Goal: Information Seeking & Learning: Learn about a topic

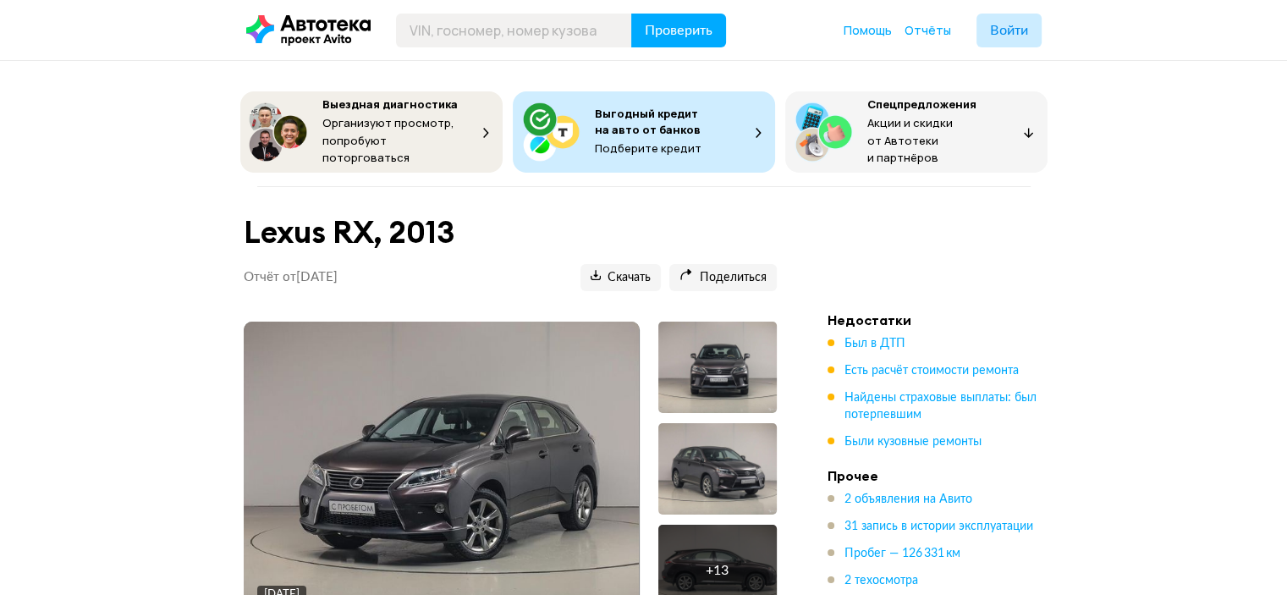
click at [563, 463] on img at bounding box center [441, 470] width 395 height 296
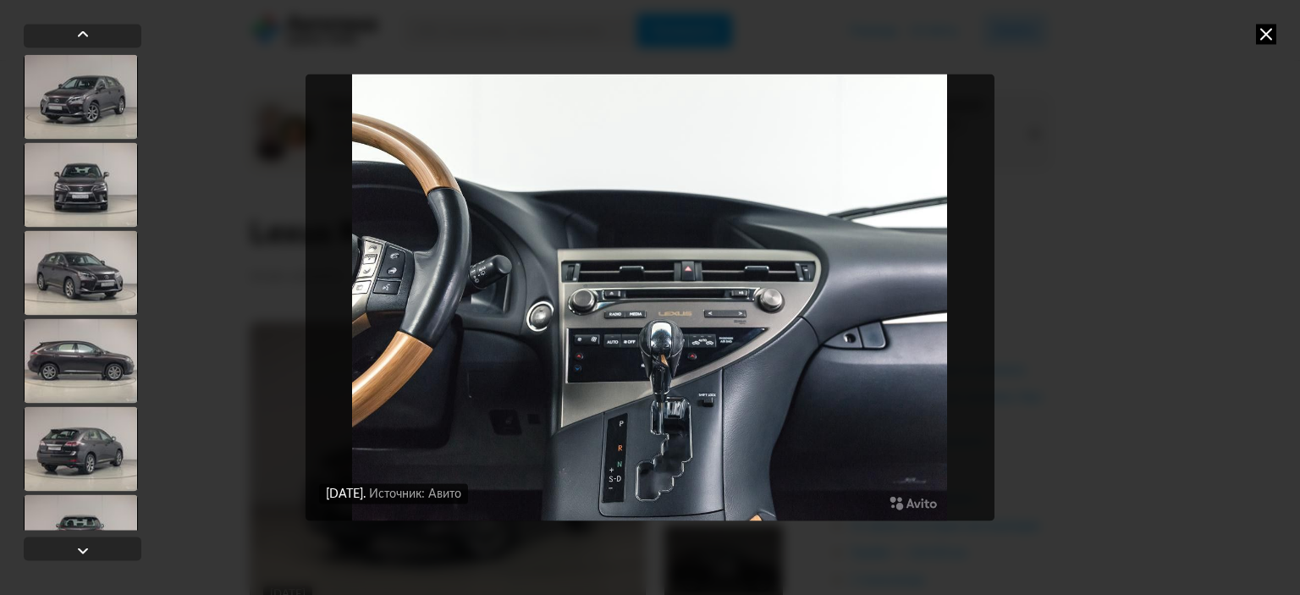
click at [909, 410] on img "Go to Slide 13" at bounding box center [650, 297] width 689 height 446
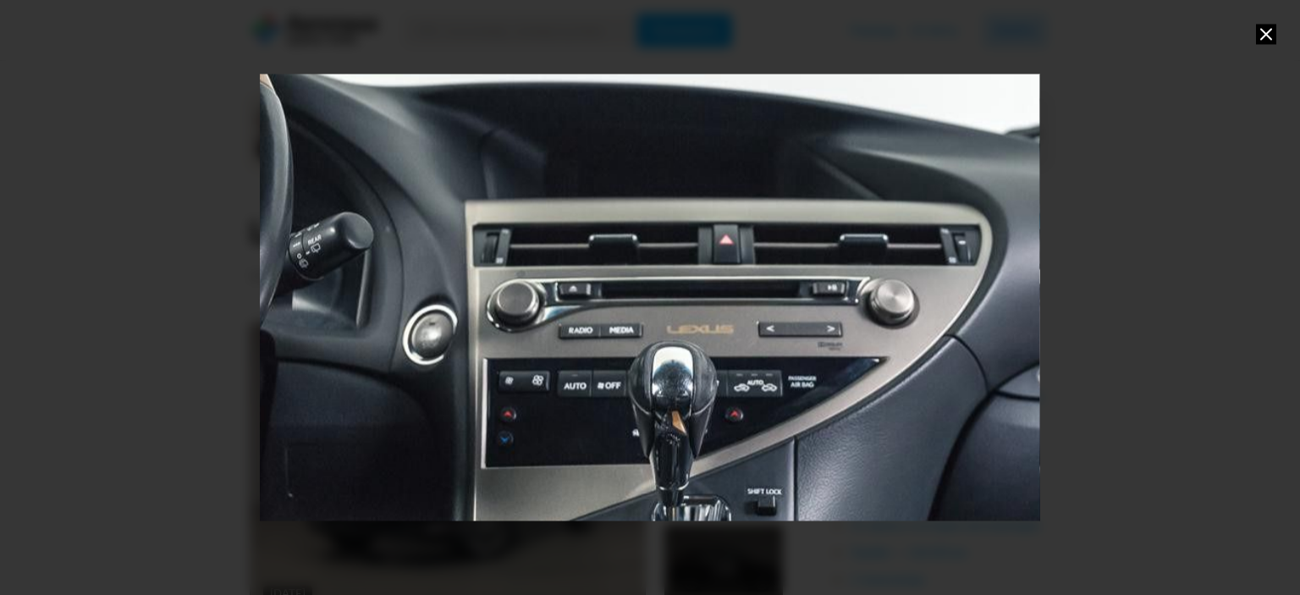
click at [961, 349] on div "Go to Slide 13" at bounding box center [650, 297] width 1560 height 893
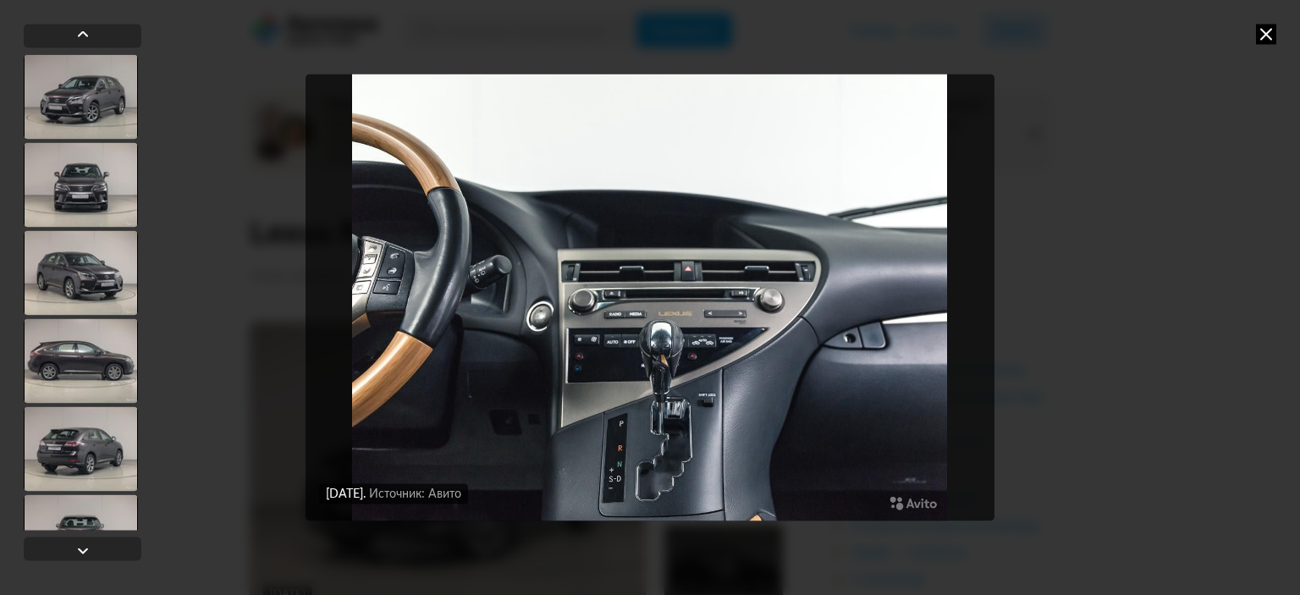
click at [667, 300] on img "Go to Slide 13" at bounding box center [650, 297] width 689 height 446
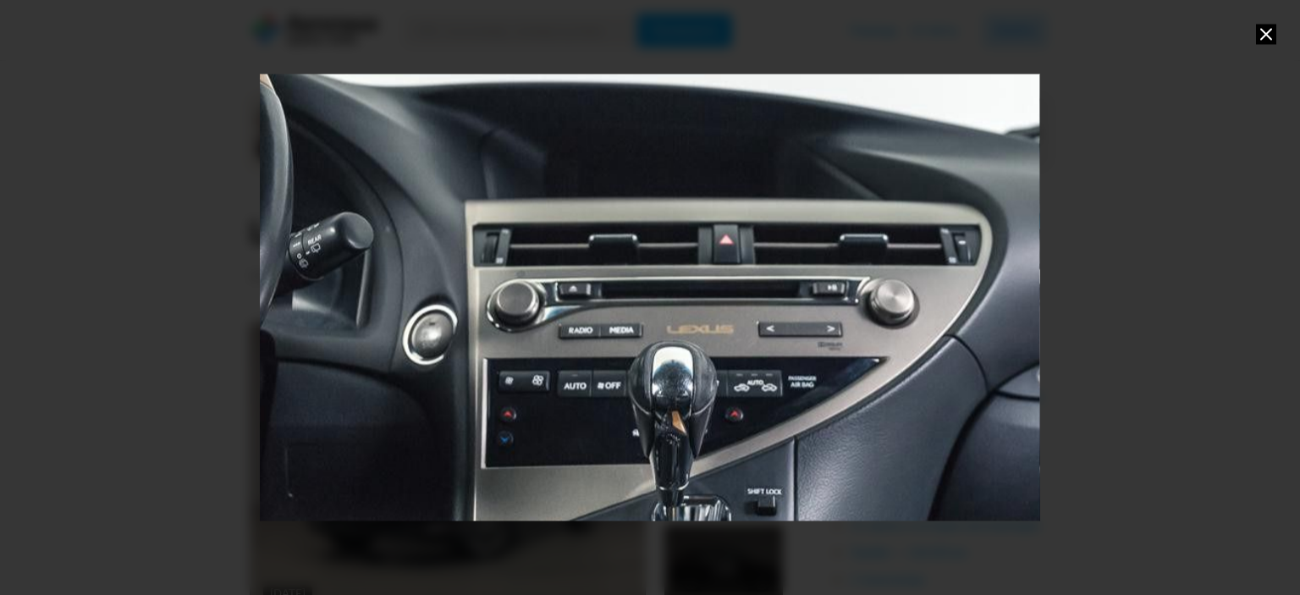
click at [936, 402] on div "Go to Slide 13" at bounding box center [650, 297] width 1560 height 893
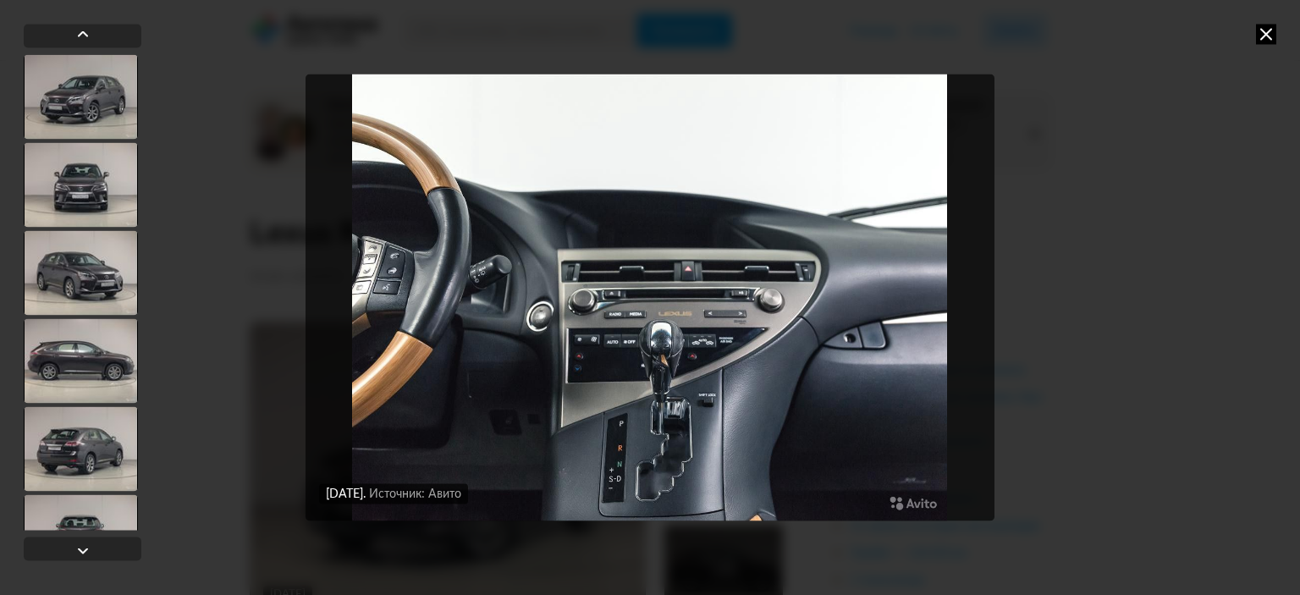
click at [958, 354] on img "Go to Slide 13" at bounding box center [650, 297] width 689 height 446
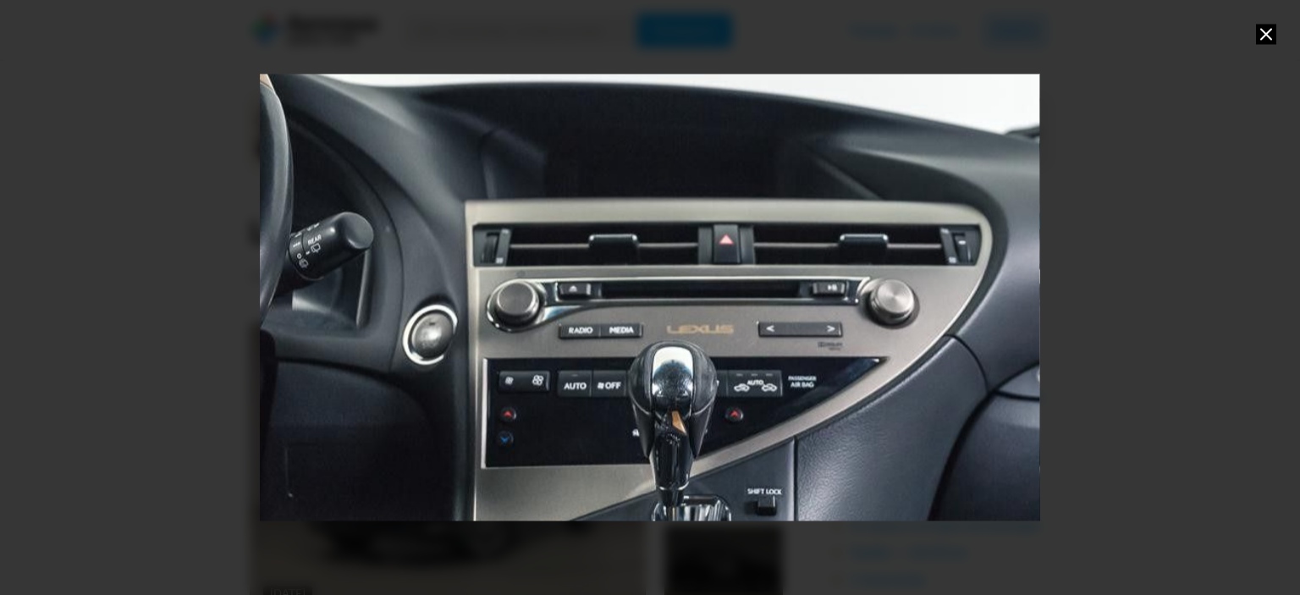
click at [958, 354] on div "Go to Slide 13" at bounding box center [650, 297] width 1560 height 893
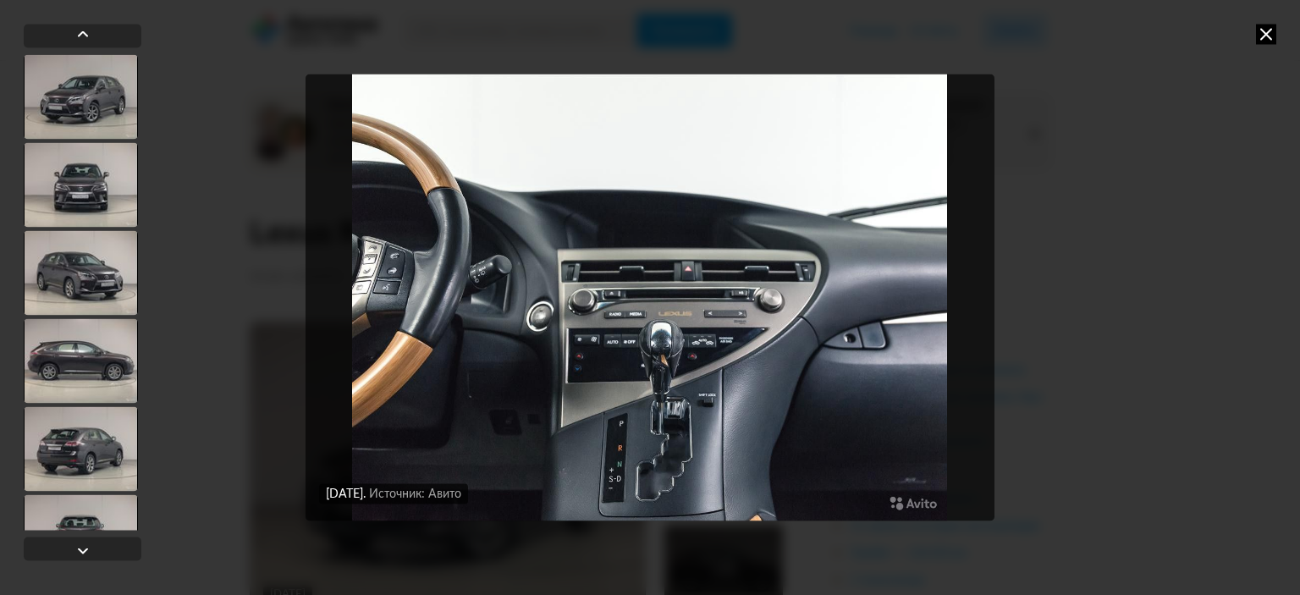
click at [69, 462] on div at bounding box center [81, 448] width 114 height 85
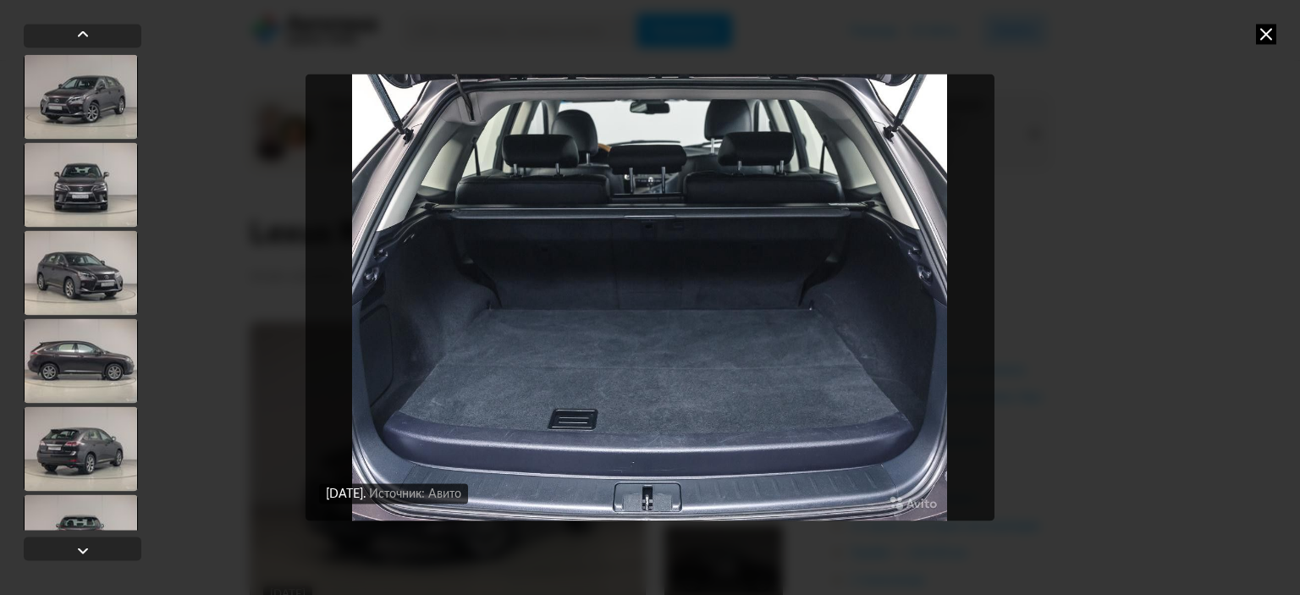
click at [1265, 31] on icon at bounding box center [1266, 34] width 20 height 20
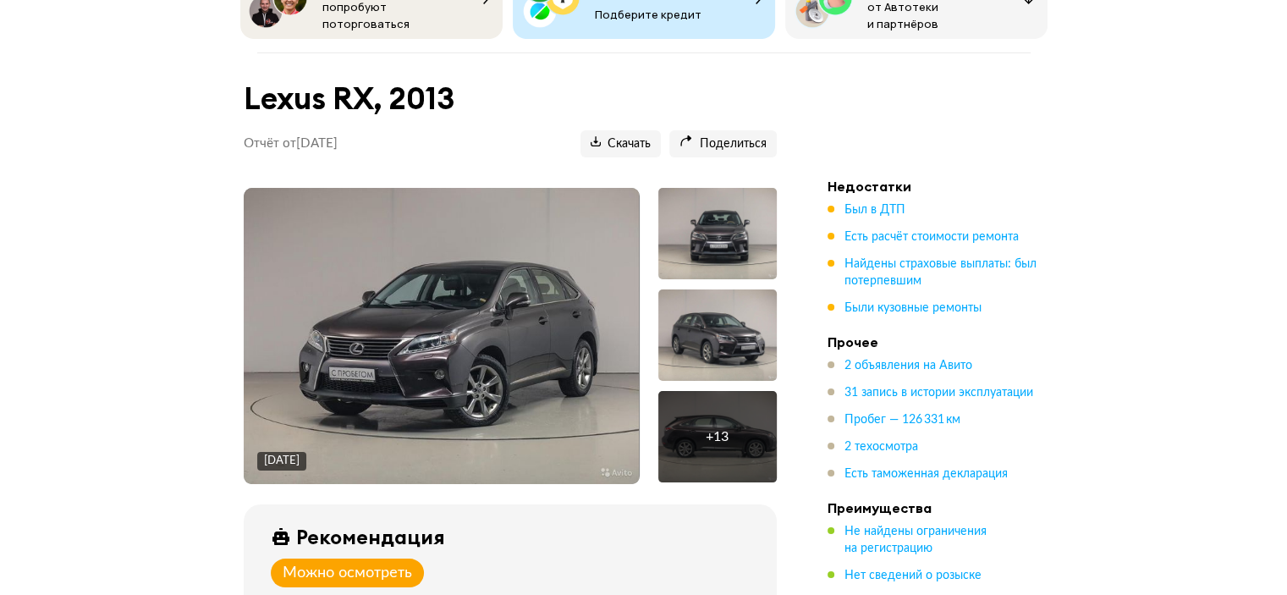
scroll to position [254, 0]
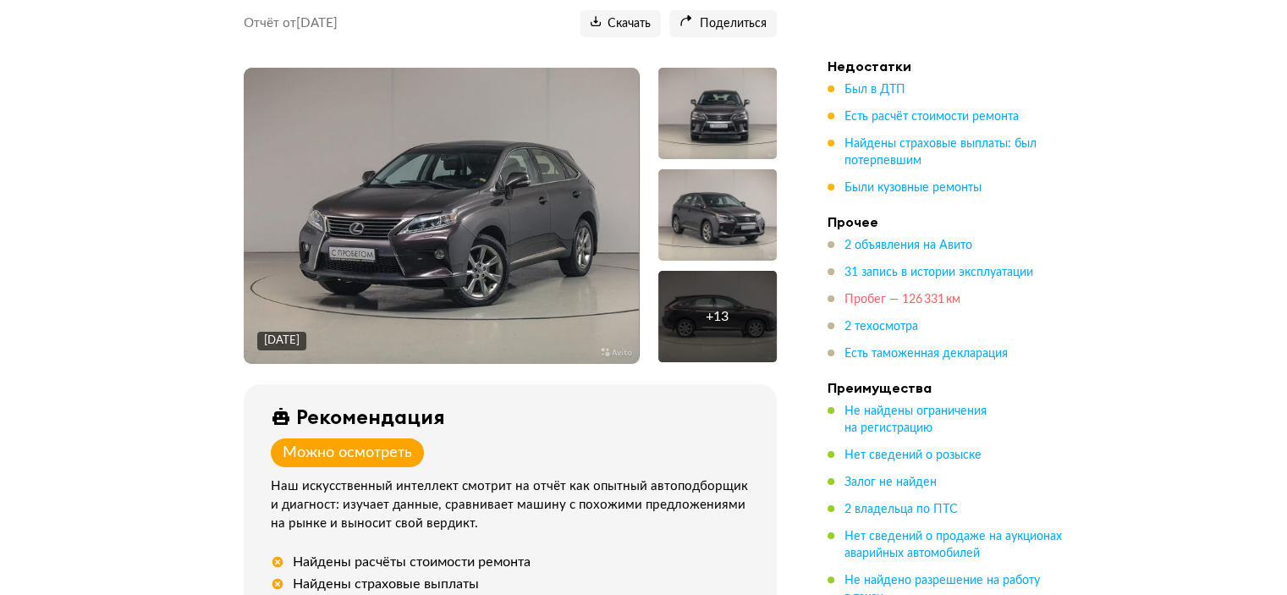
click at [889, 297] on span "Пробег — 126 331 км" at bounding box center [903, 300] width 116 height 12
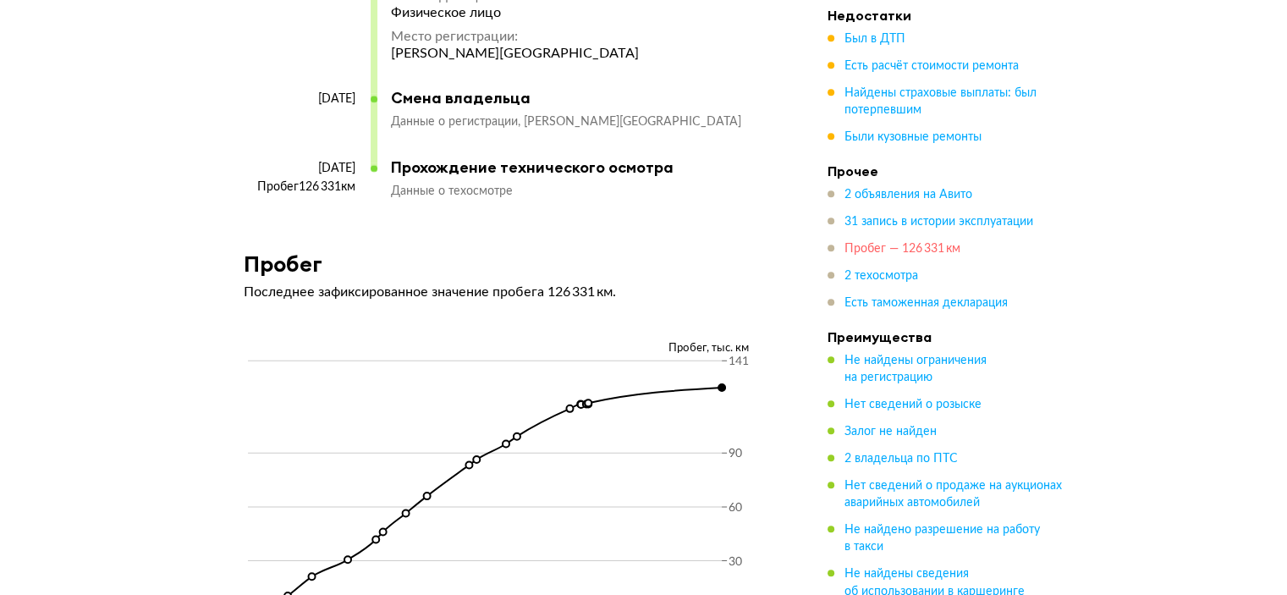
scroll to position [7792, 0]
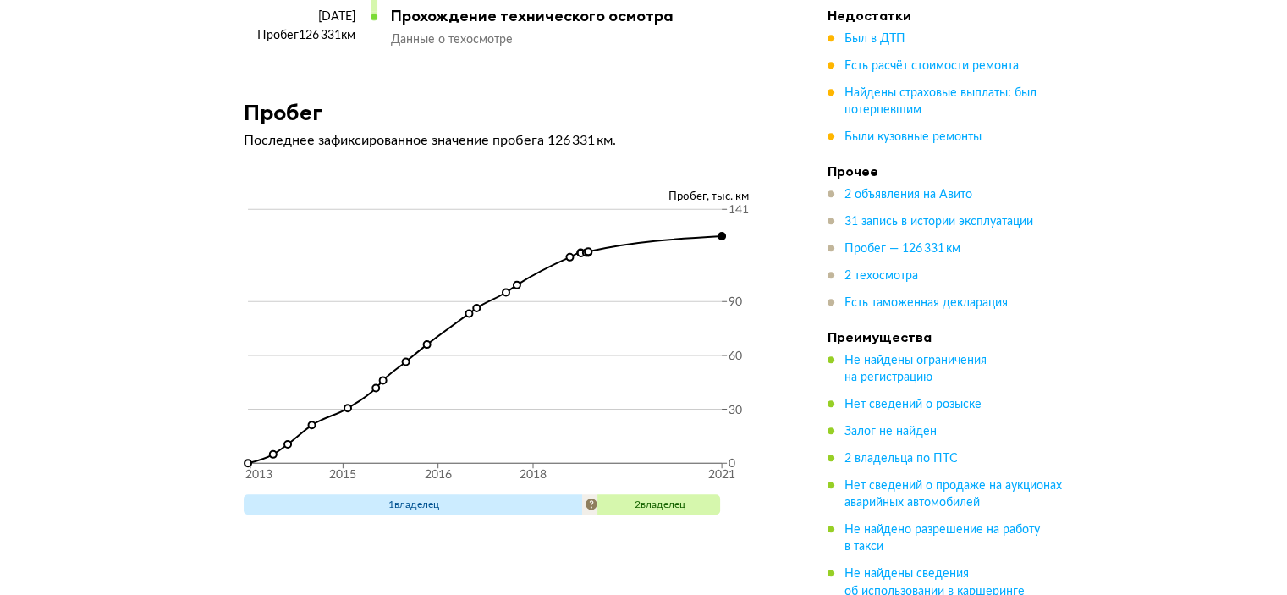
click at [653, 499] on span "2 владелец" at bounding box center [660, 504] width 51 height 10
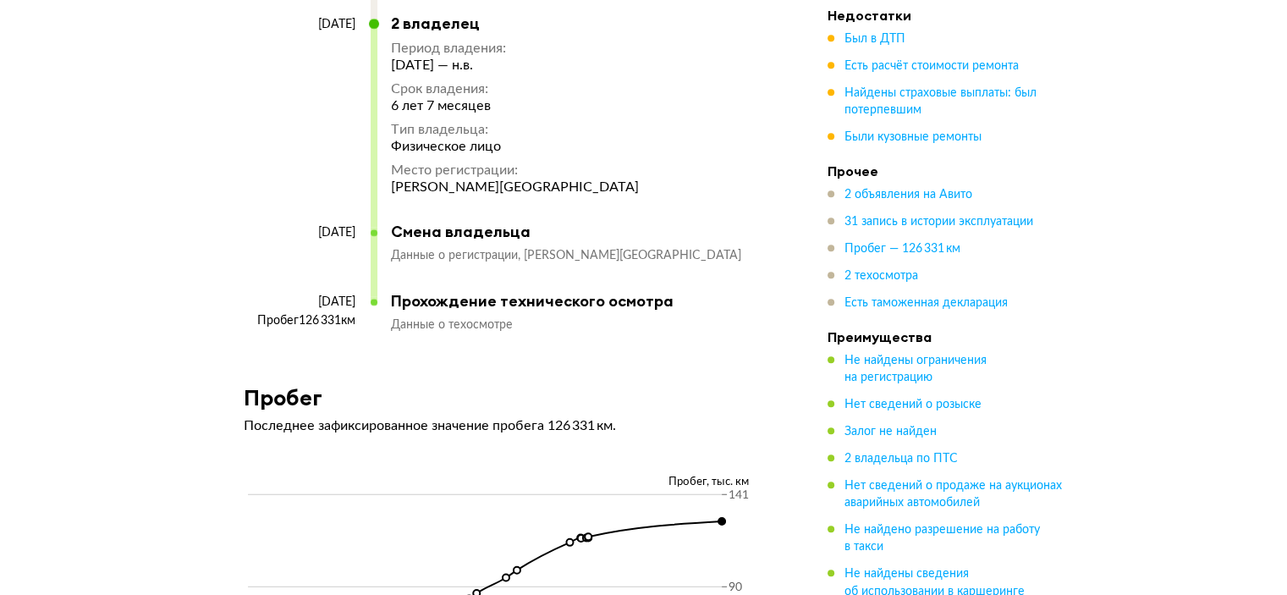
scroll to position [7506, 0]
drag, startPoint x: 275, startPoint y: 289, endPoint x: 359, endPoint y: 312, distance: 86.8
click at [359, 312] on div "[DATE] Пробег 126 331 км" at bounding box center [307, 314] width 127 height 39
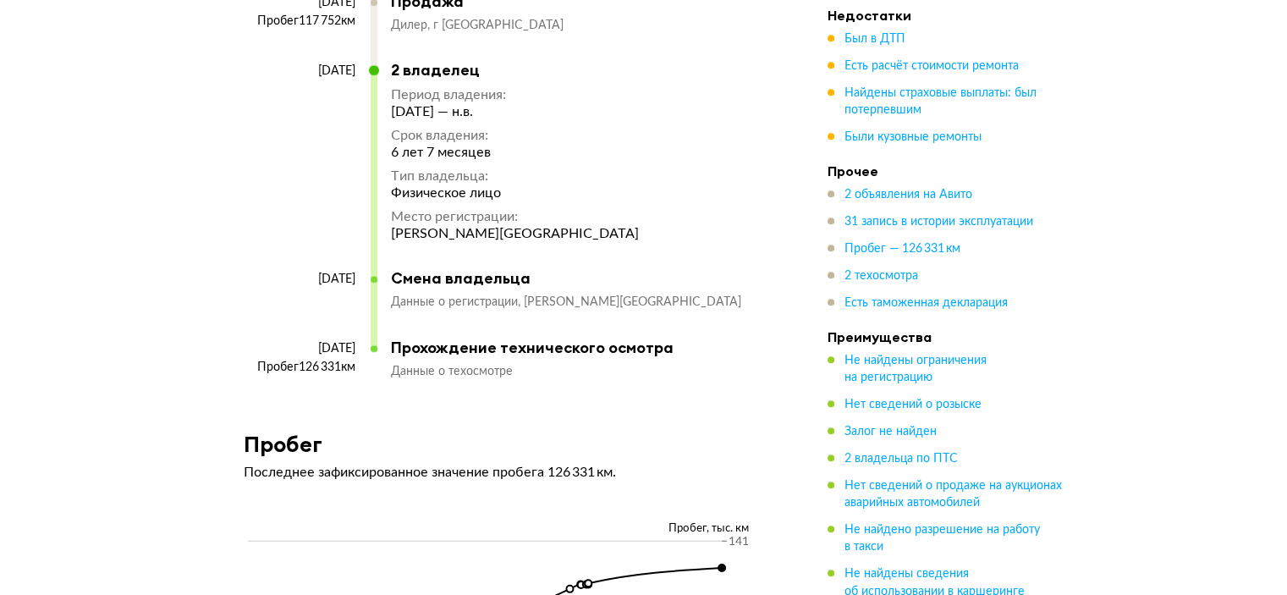
scroll to position [7421, 0]
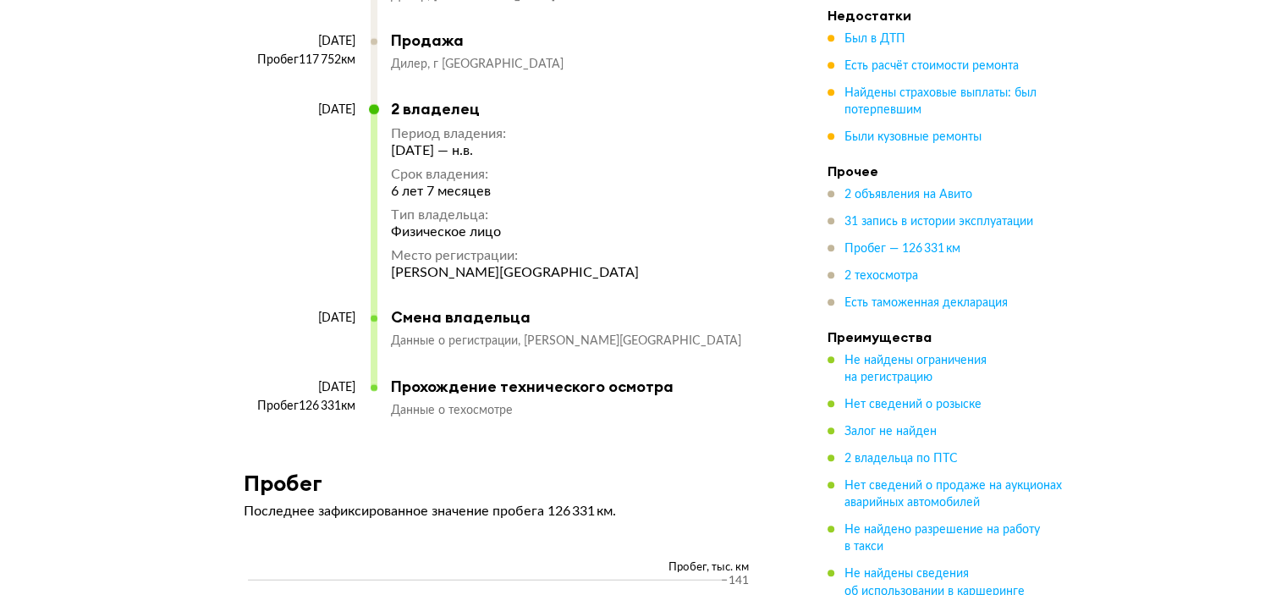
drag, startPoint x: 274, startPoint y: 25, endPoint x: 359, endPoint y: 20, distance: 84.7
click at [359, 34] on div "[DATE] Пробег 117 752 км" at bounding box center [307, 67] width 127 height 66
click at [884, 277] on span "2 техосмотра" at bounding box center [882, 276] width 74 height 12
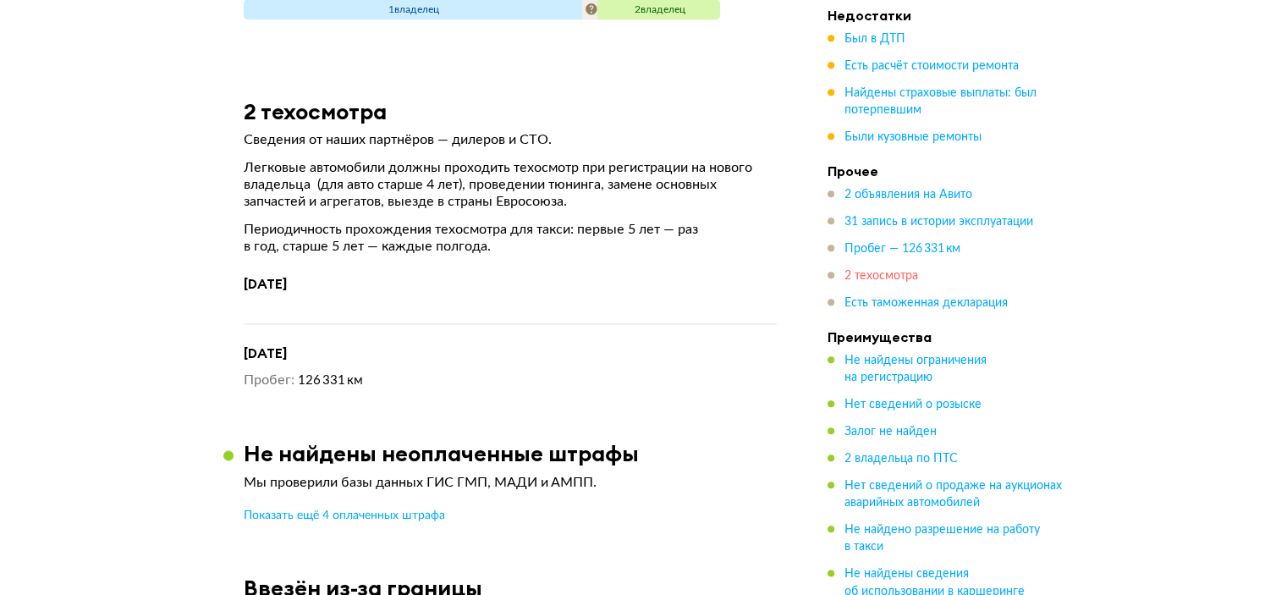
scroll to position [8456, 0]
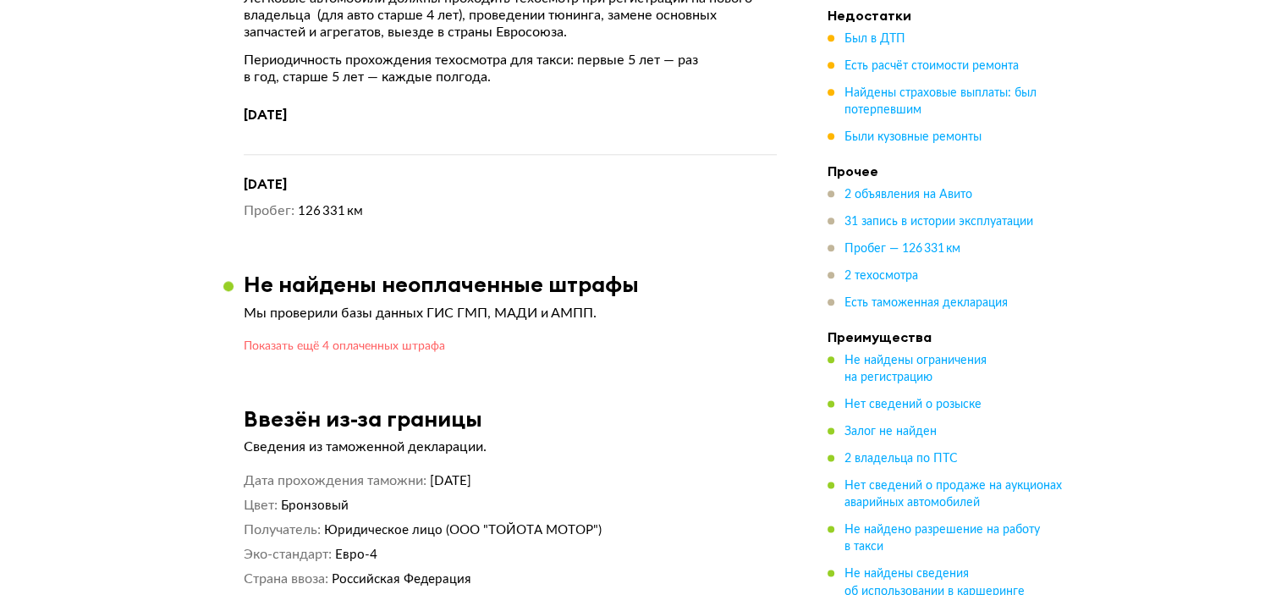
click at [372, 340] on span "Показать ещё 4 оплаченных штрафа" at bounding box center [344, 346] width 201 height 12
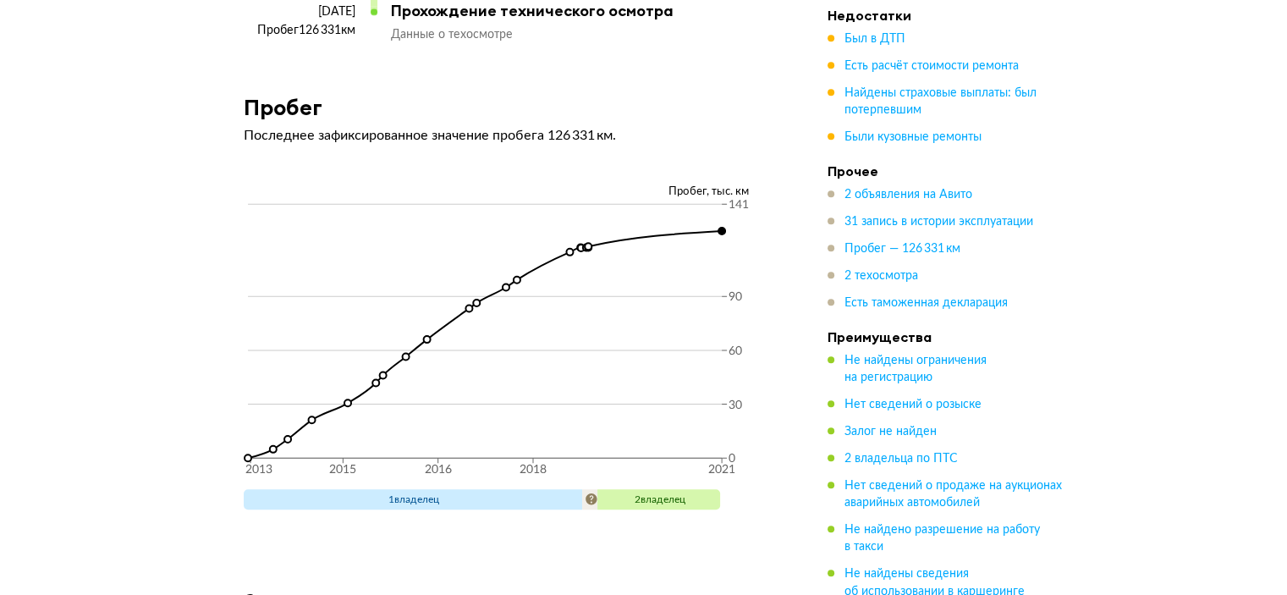
scroll to position [7779, 0]
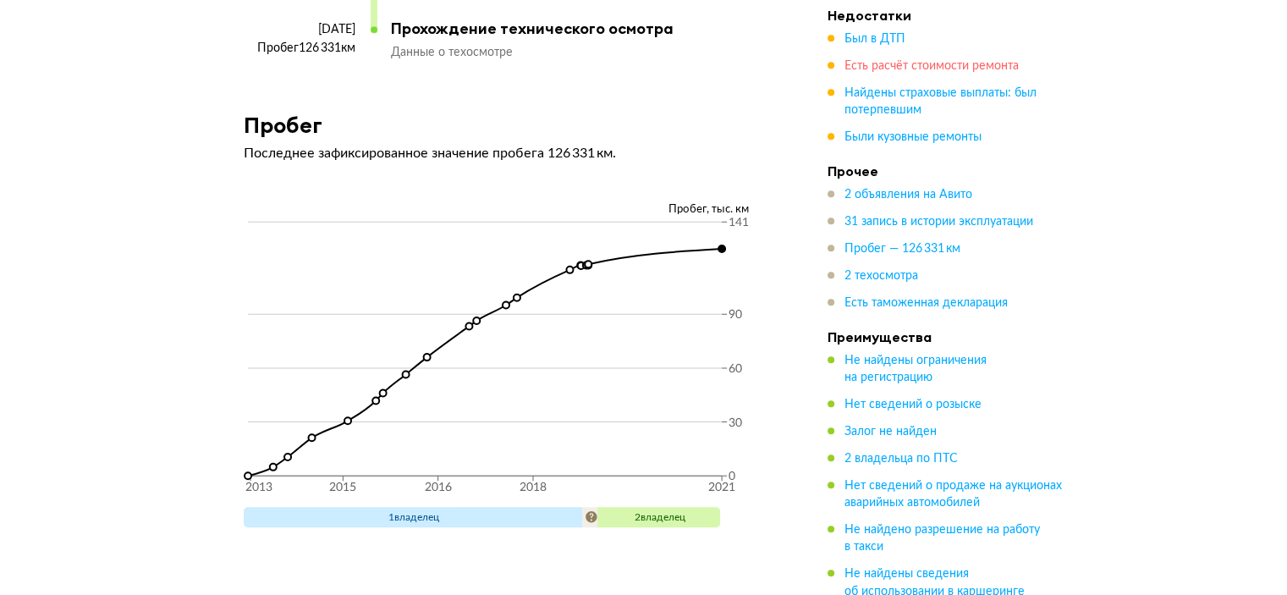
click at [894, 70] on span "Есть расчёт стоимости ремонта" at bounding box center [932, 66] width 174 height 12
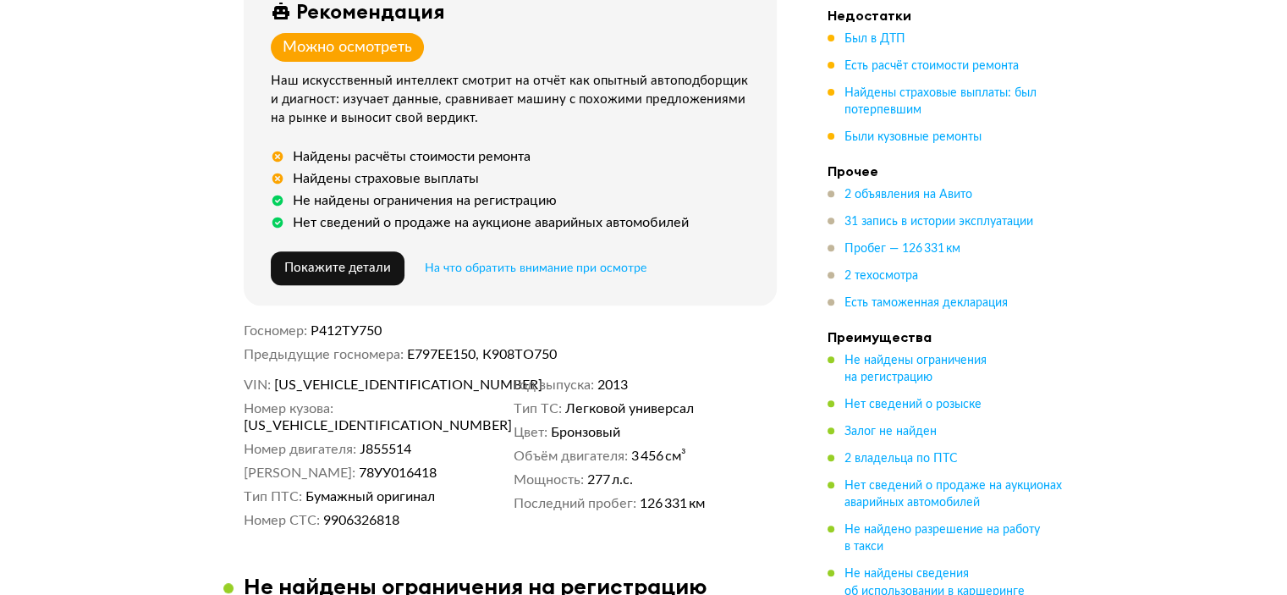
scroll to position [630, 0]
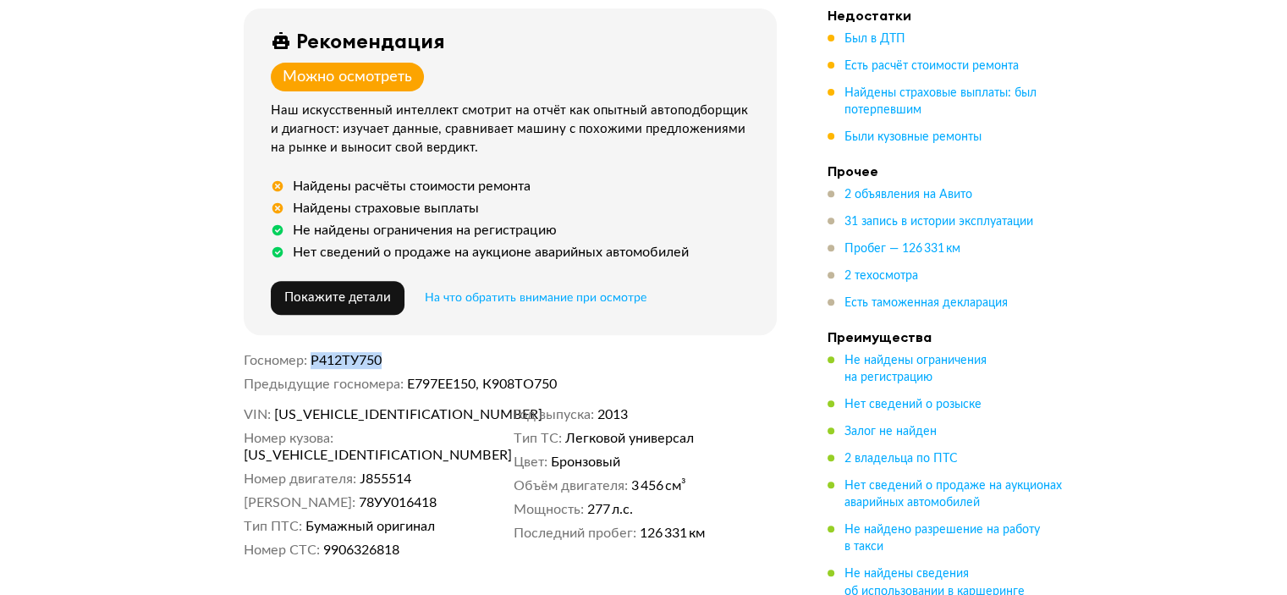
drag, startPoint x: 310, startPoint y: 355, endPoint x: 383, endPoint y: 357, distance: 72.8
click at [383, 357] on dl "Госномер Р412ТУ750" at bounding box center [510, 360] width 533 height 17
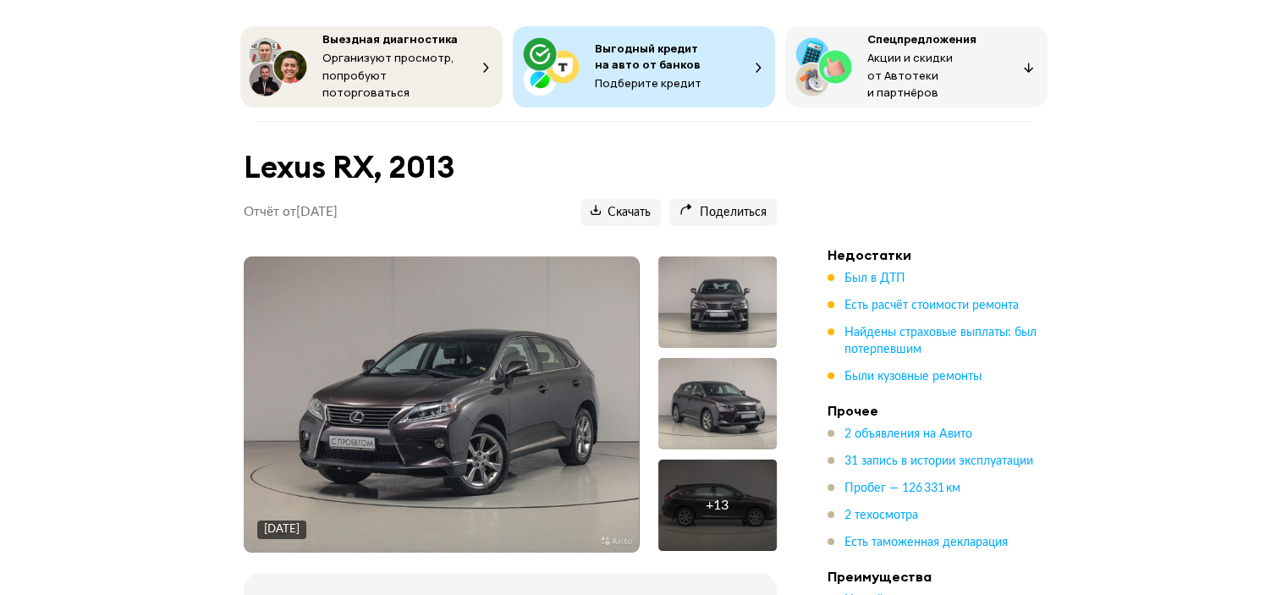
scroll to position [0, 0]
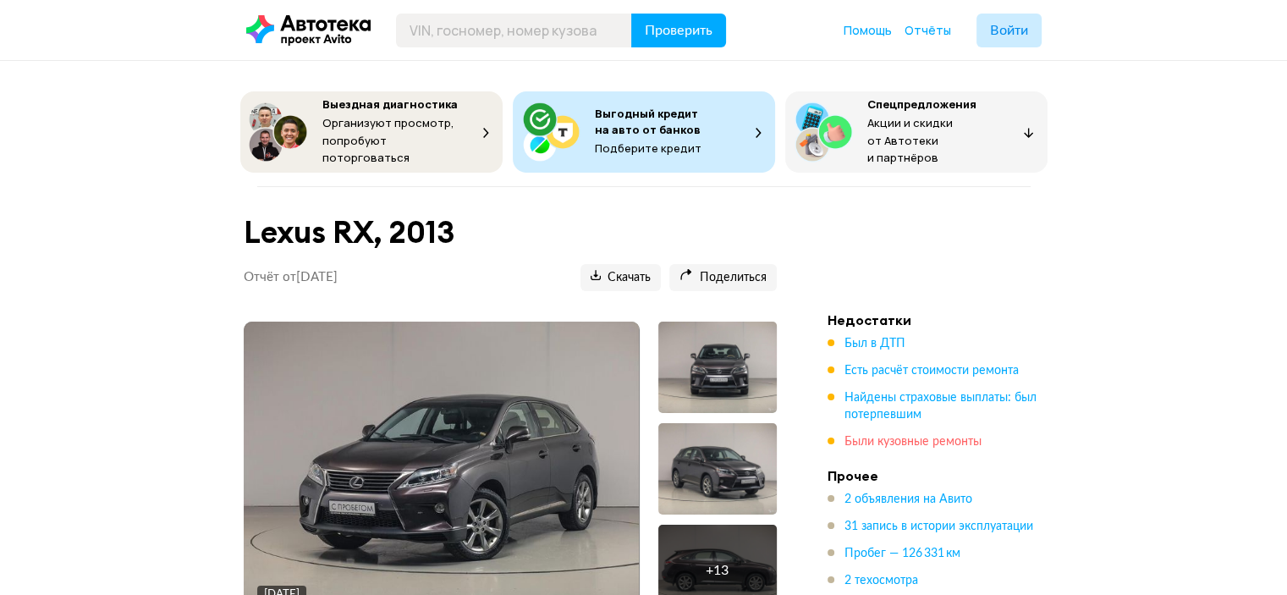
click at [892, 436] on span "Были кузовные ремонты" at bounding box center [913, 442] width 137 height 12
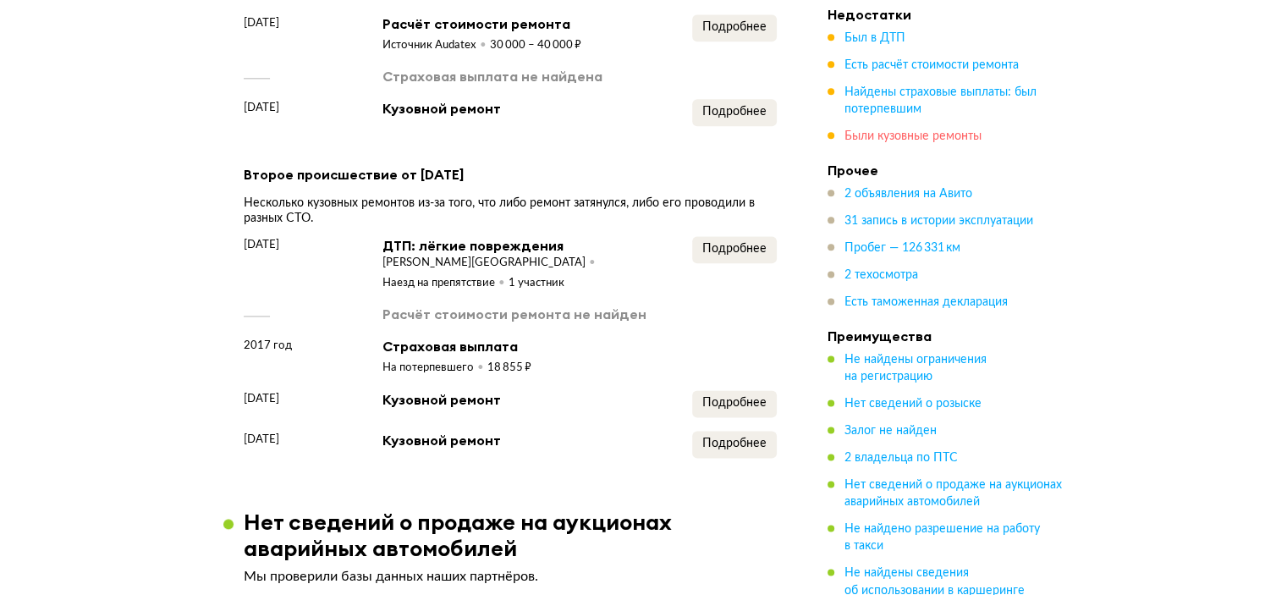
scroll to position [2155, 0]
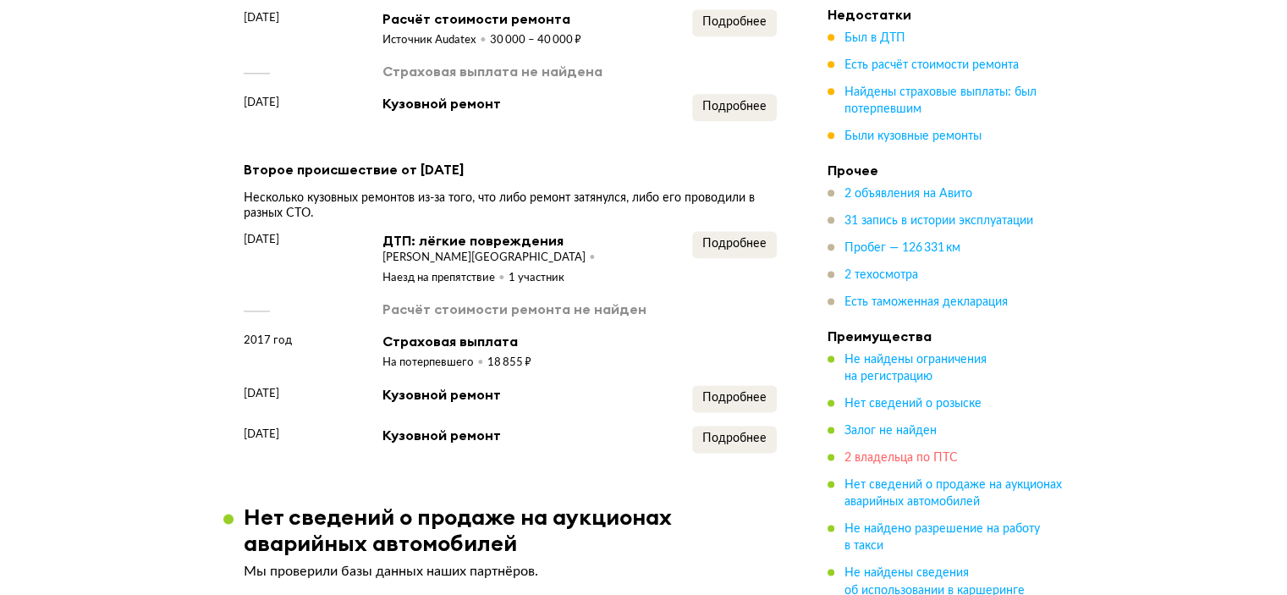
click at [873, 456] on span "2 владельца по ПТС" at bounding box center [901, 459] width 113 height 12
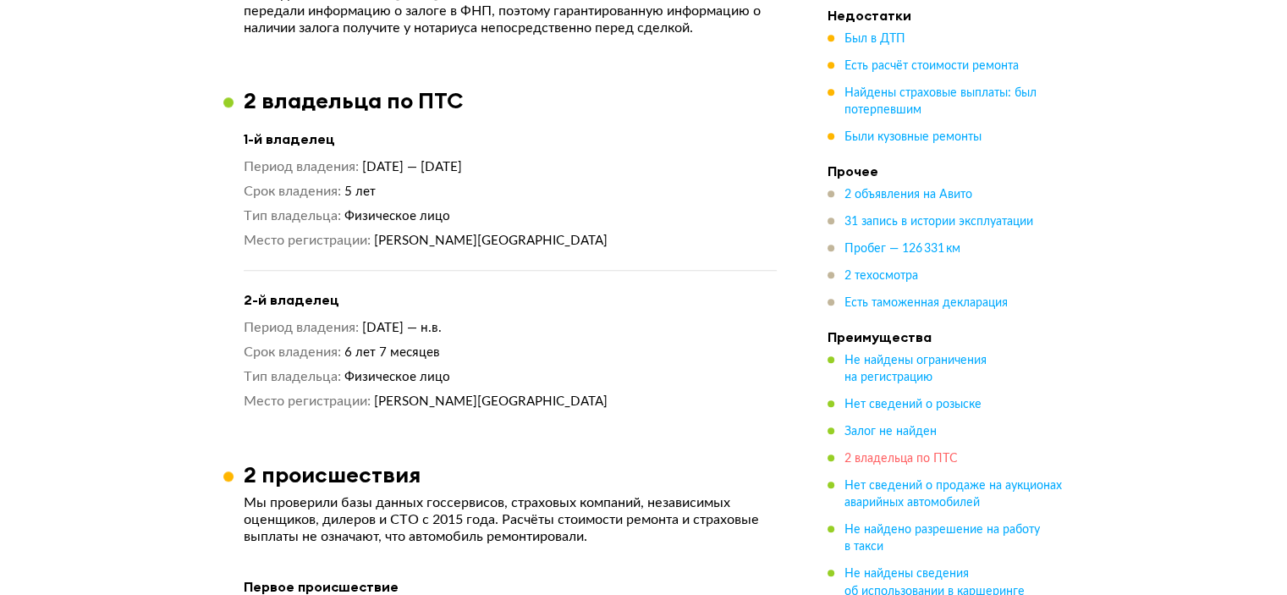
scroll to position [1497, 0]
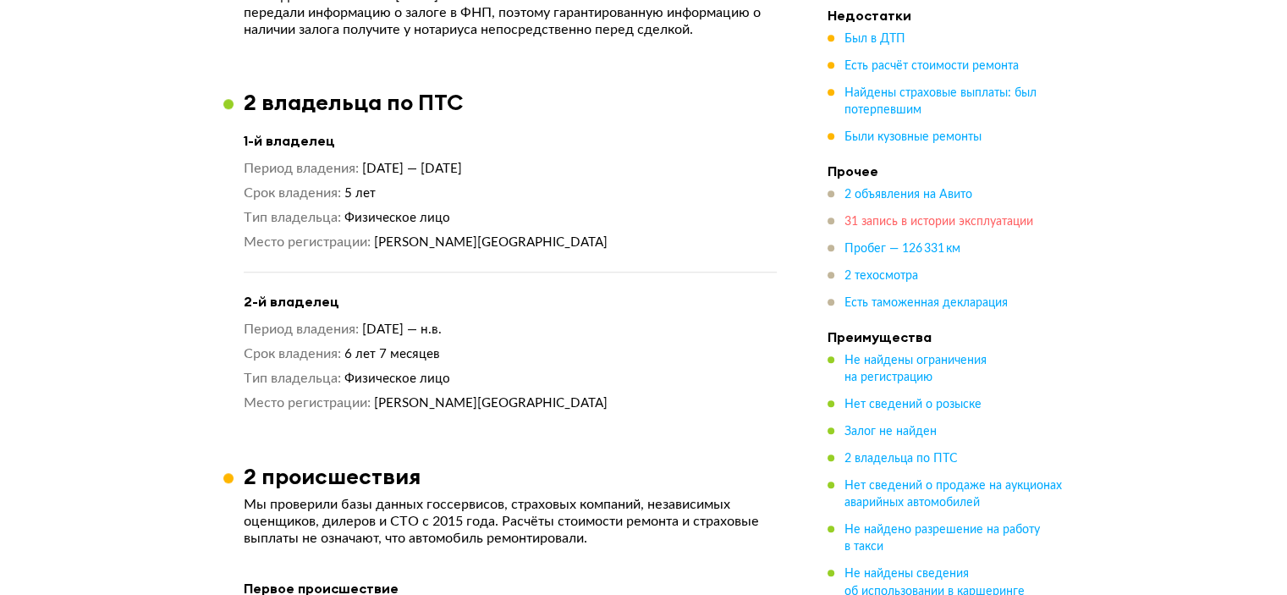
click at [868, 222] on span "31 запись в истории эксплуатации" at bounding box center [939, 222] width 189 height 12
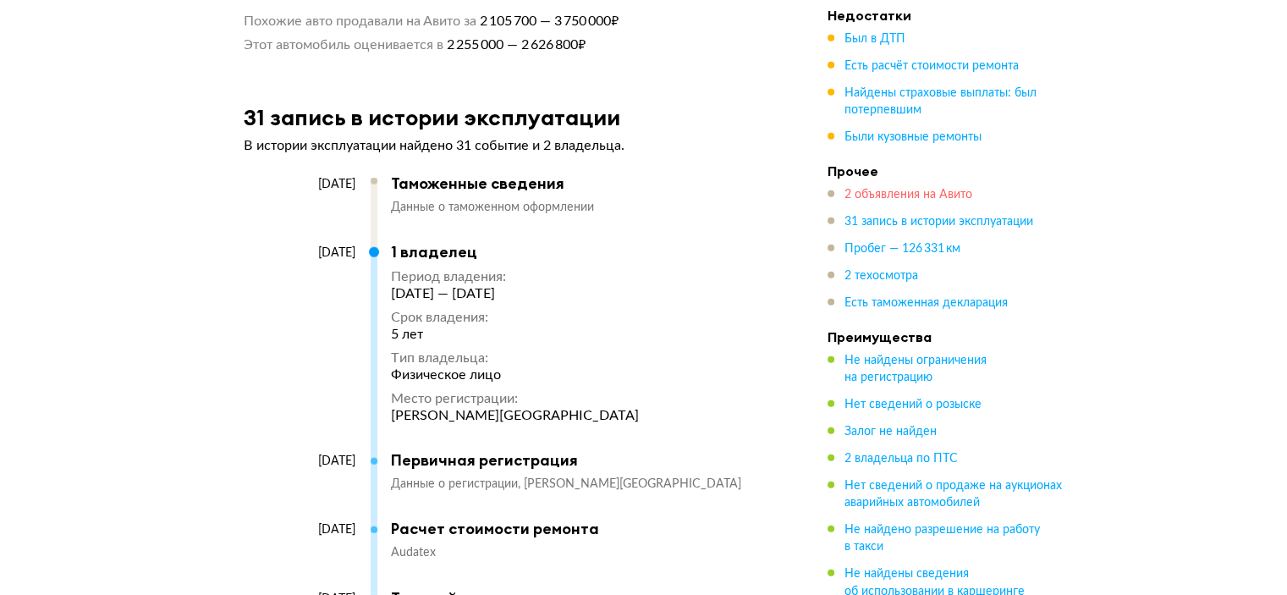
click at [876, 194] on span "2 объявления на Авито" at bounding box center [909, 195] width 128 height 12
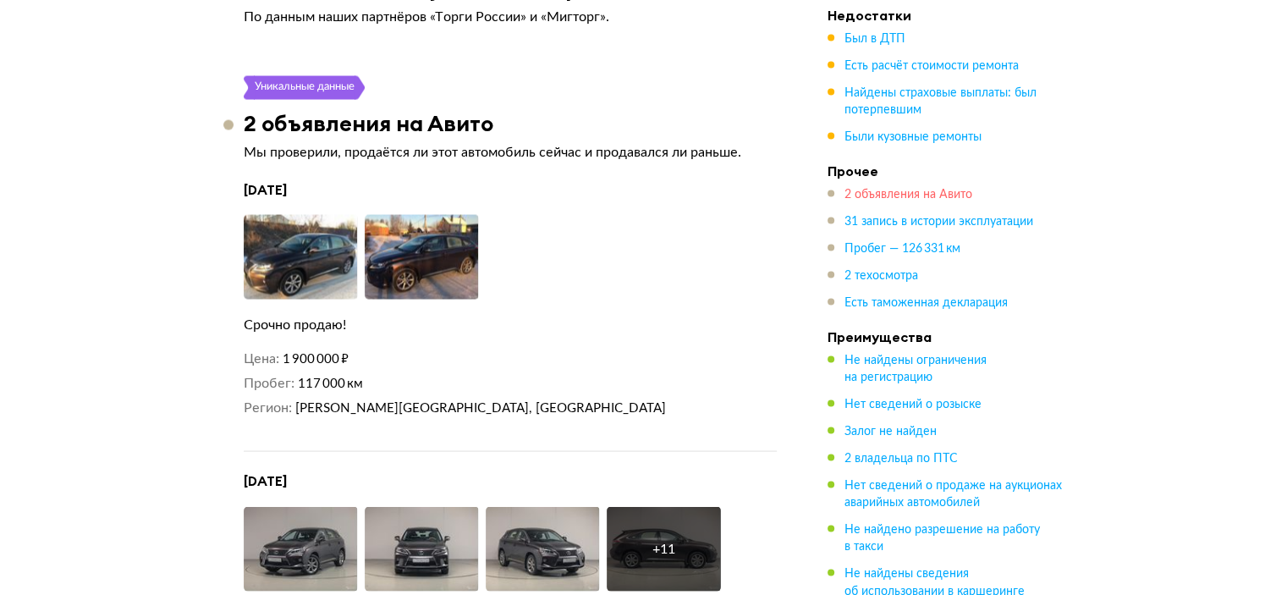
scroll to position [3317, 0]
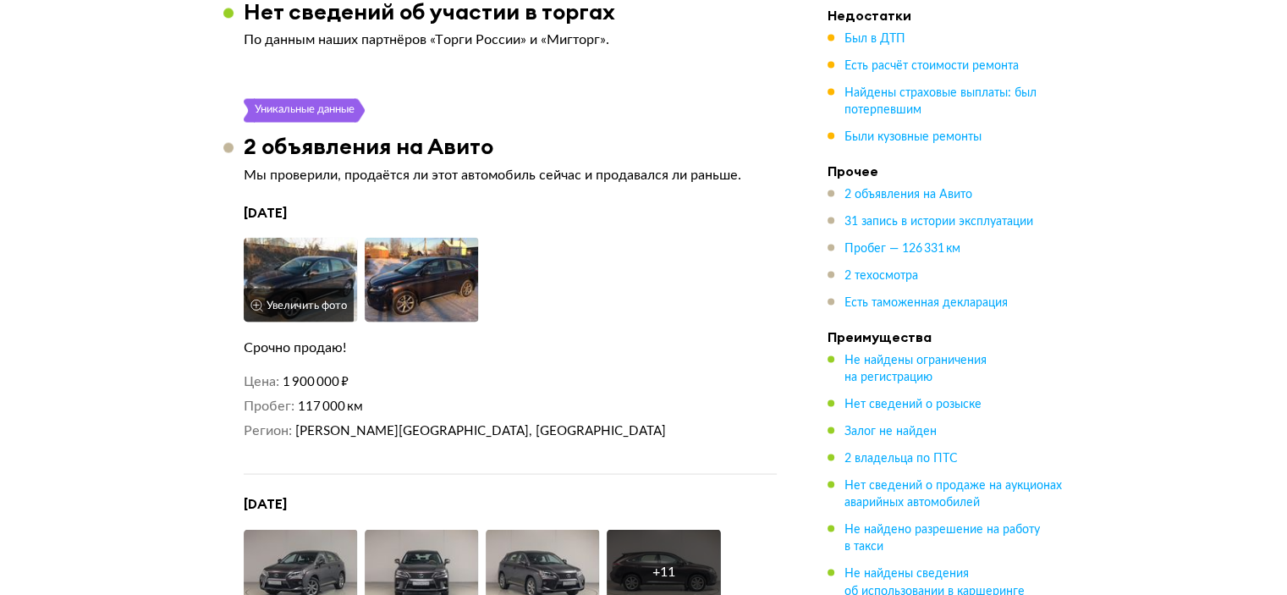
click at [284, 293] on button "Увеличить фото" at bounding box center [299, 306] width 110 height 34
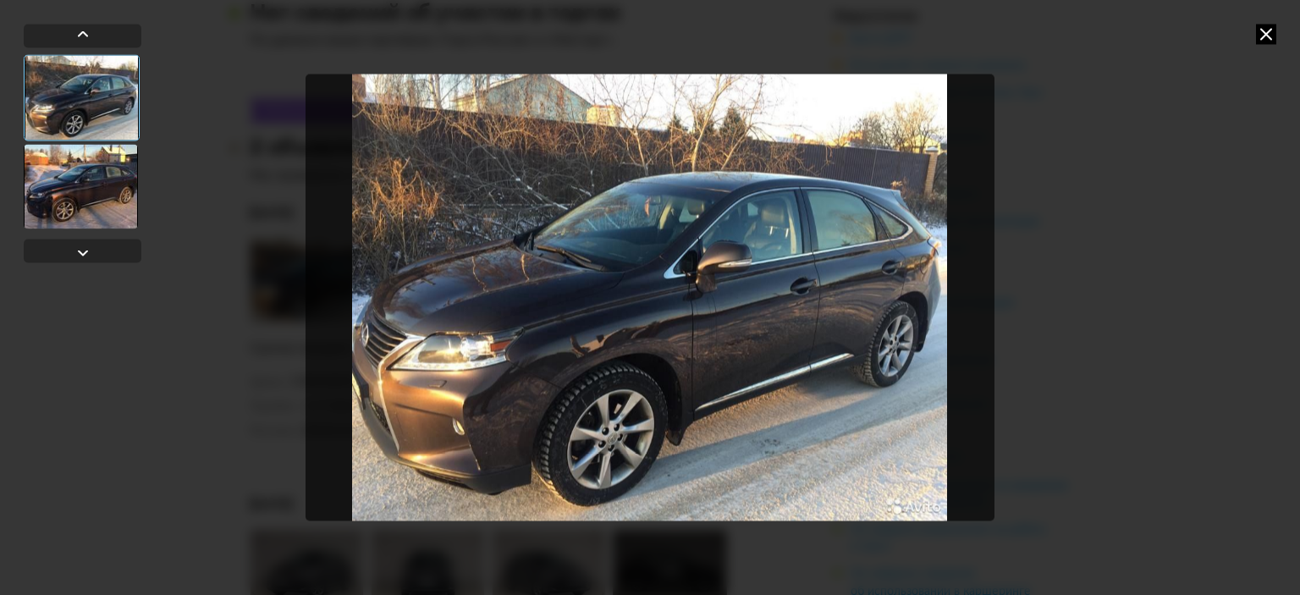
click at [1266, 39] on icon at bounding box center [1266, 34] width 20 height 20
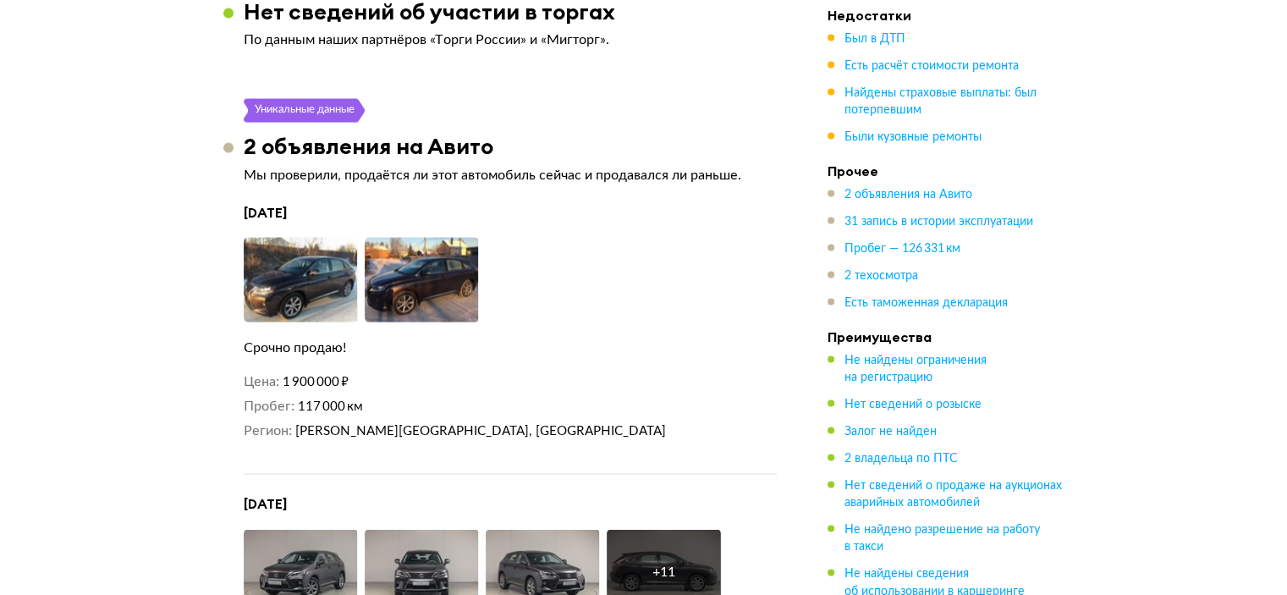
click at [416, 277] on img at bounding box center [422, 280] width 114 height 85
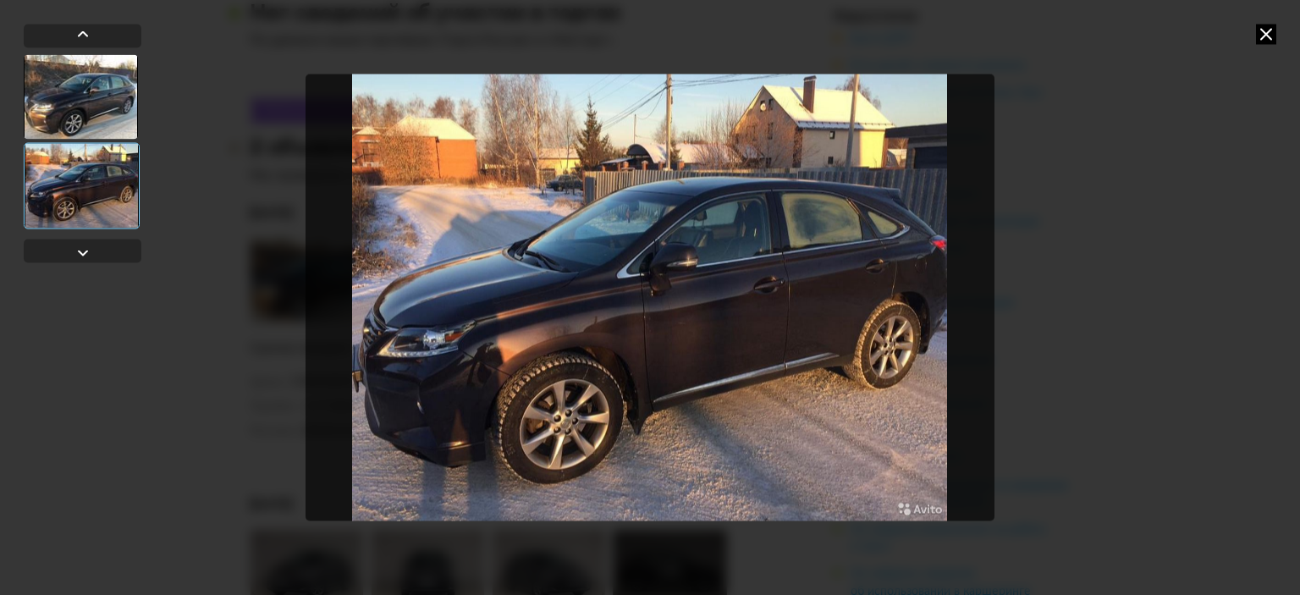
click at [416, 277] on img "Go to Slide 2" at bounding box center [650, 297] width 689 height 446
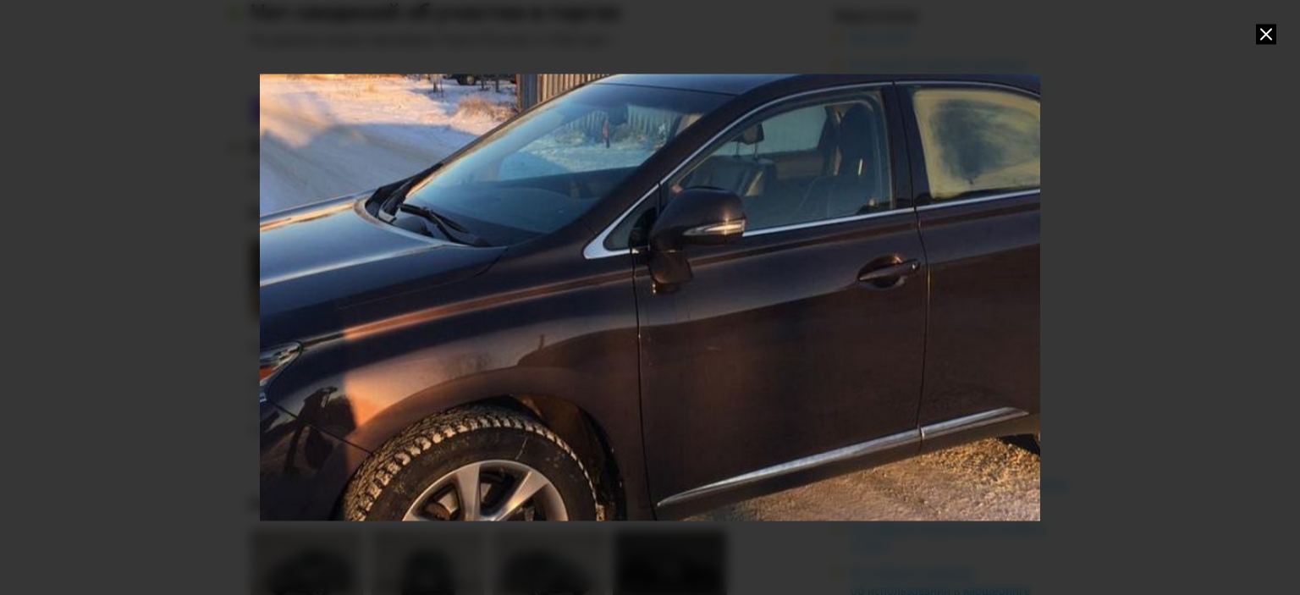
click at [1265, 34] on icon at bounding box center [1266, 34] width 20 height 20
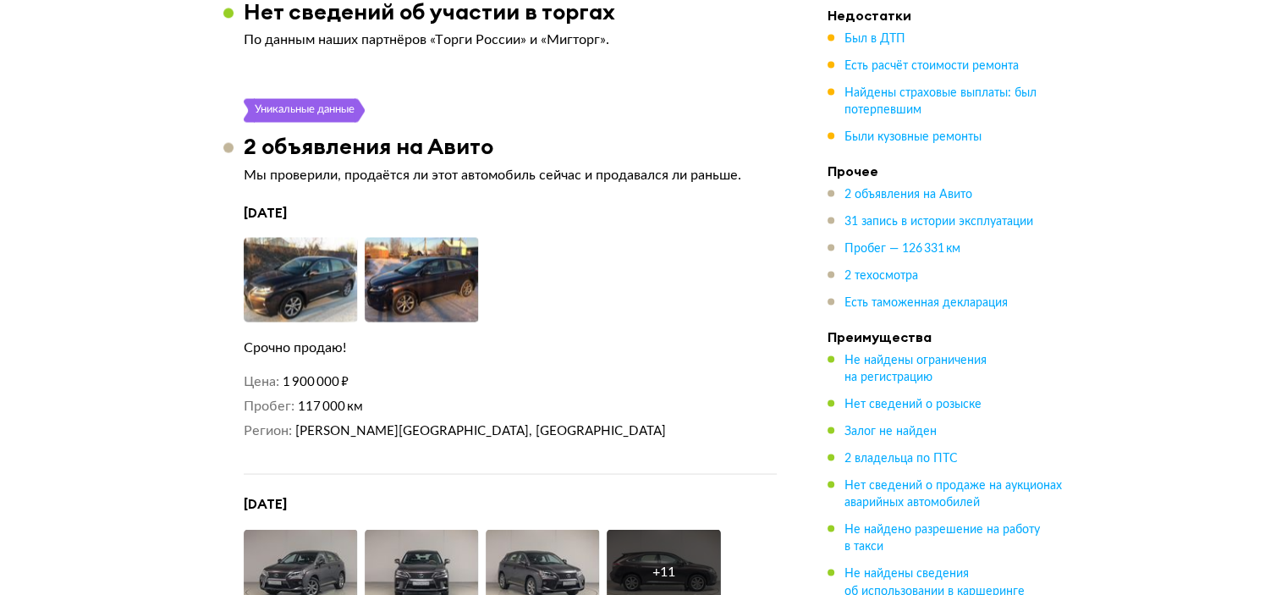
drag, startPoint x: 257, startPoint y: 197, endPoint x: 386, endPoint y: 197, distance: 128.6
click at [386, 204] on h4 "[DATE]" at bounding box center [510, 213] width 533 height 18
click at [433, 284] on img at bounding box center [422, 280] width 114 height 85
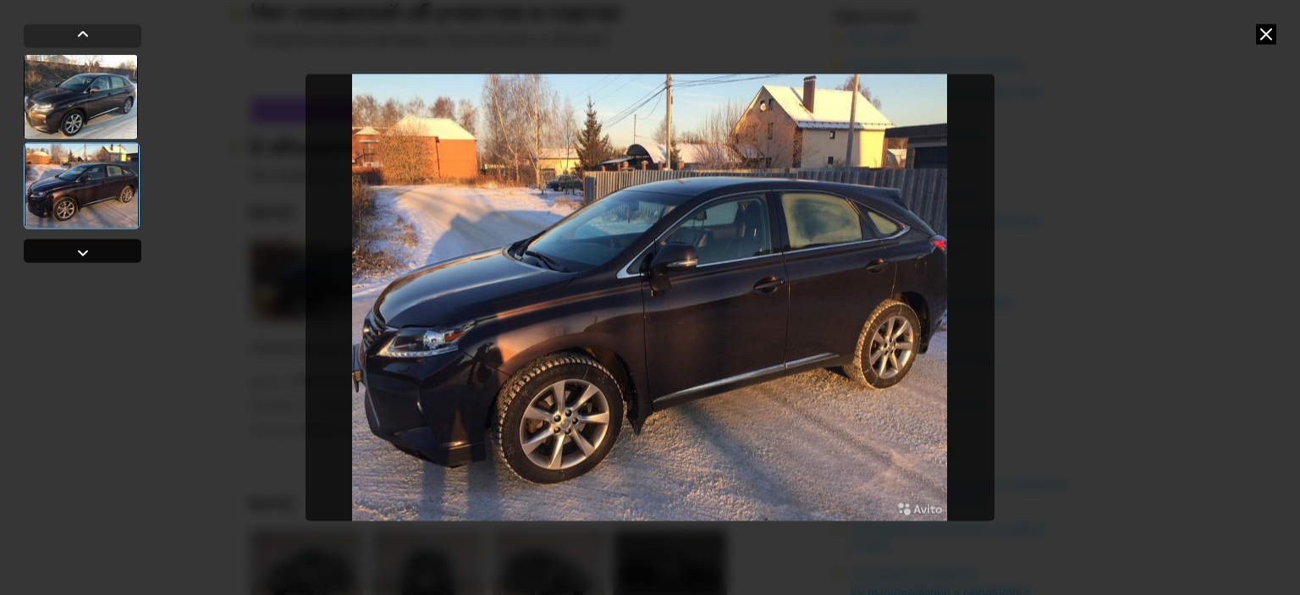
click at [91, 248] on div at bounding box center [83, 252] width 20 height 20
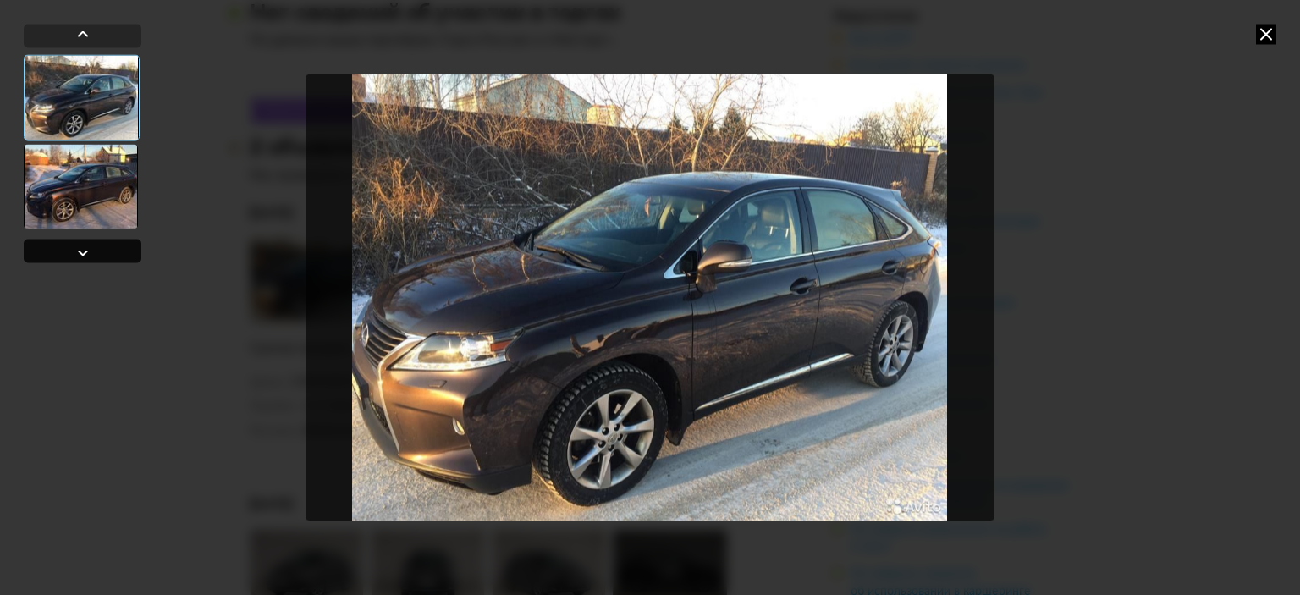
click at [97, 251] on div at bounding box center [83, 251] width 118 height 24
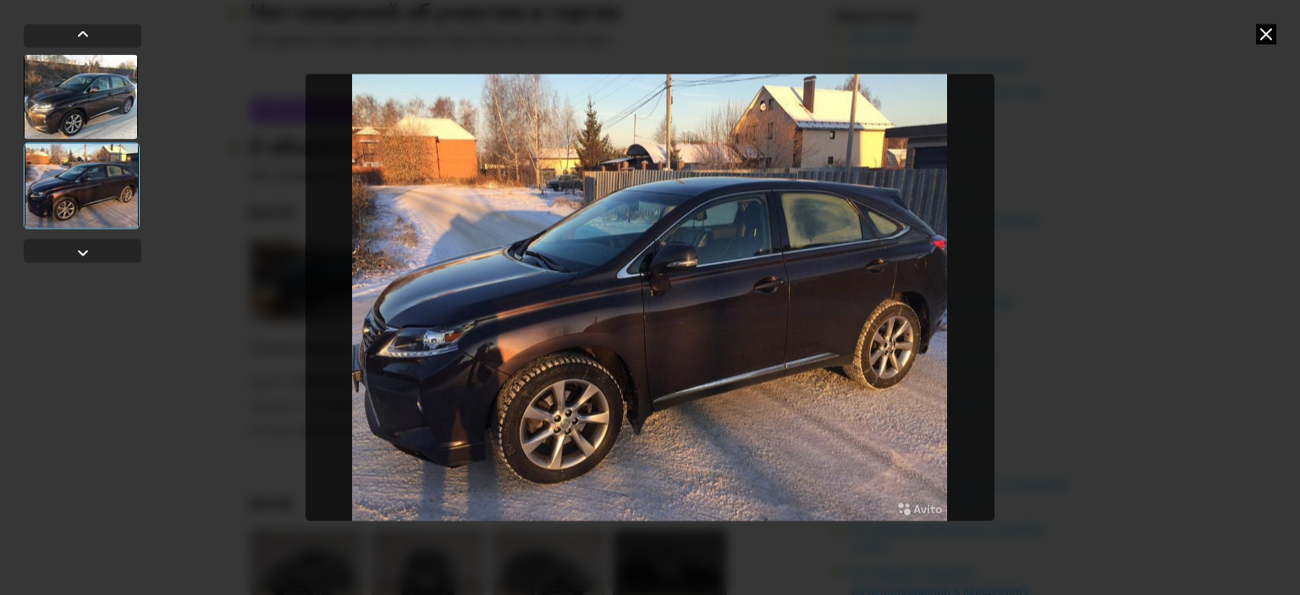
click at [1267, 33] on icon at bounding box center [1266, 34] width 20 height 20
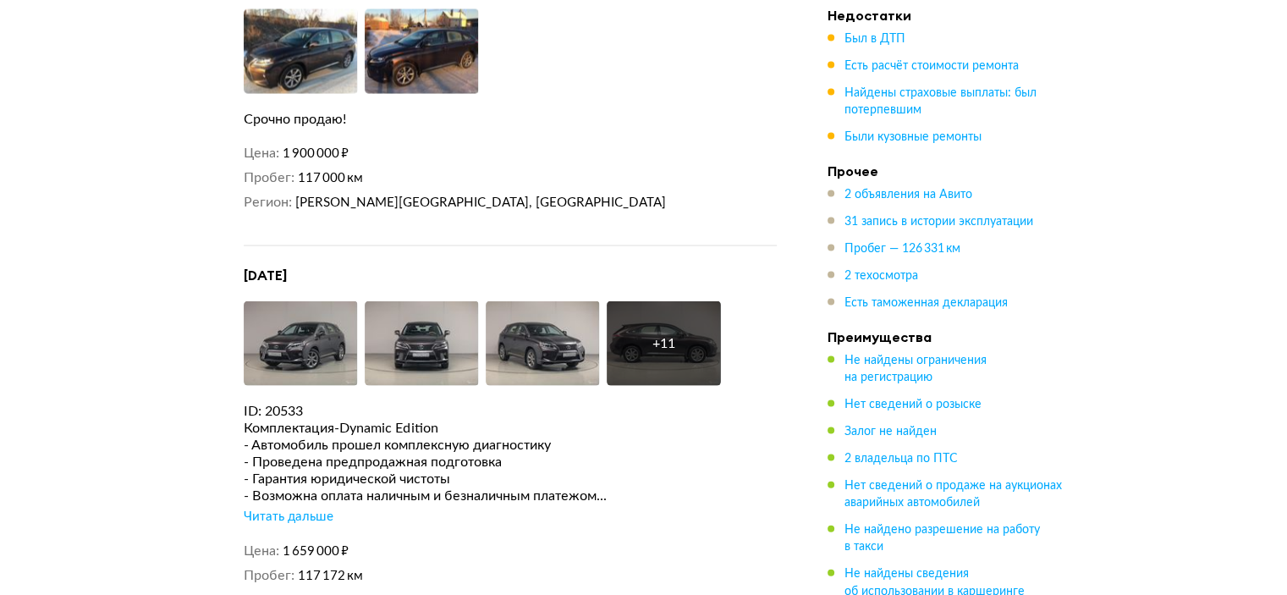
scroll to position [3656, 0]
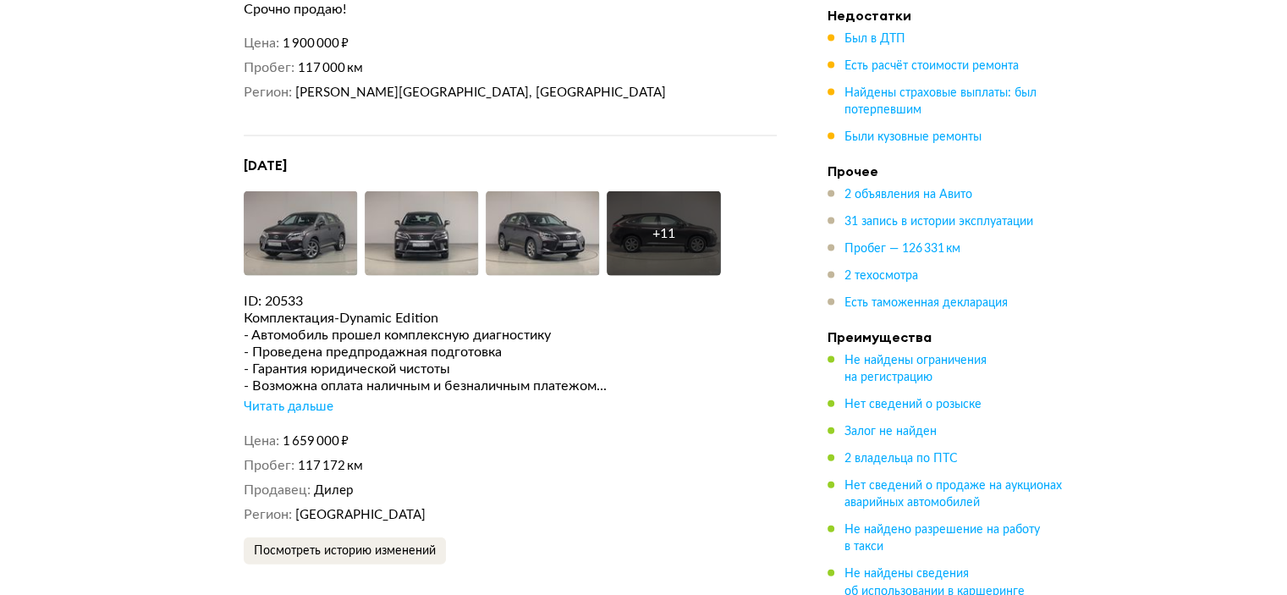
click at [268, 399] on div "Читать дальше" at bounding box center [289, 407] width 90 height 17
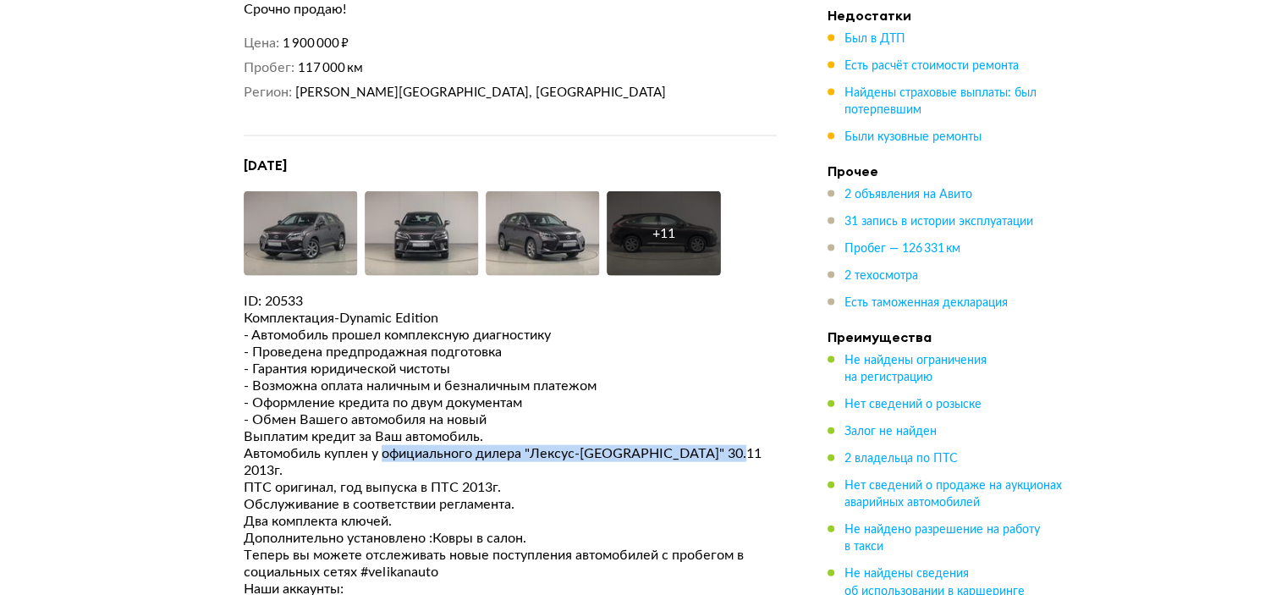
drag, startPoint x: 383, startPoint y: 438, endPoint x: 739, endPoint y: 436, distance: 356.3
click at [739, 445] on div "Автомобиль куплен у официального дилера "Лексус-[GEOGRAPHIC_DATA]" 30.11 2013г." at bounding box center [510, 462] width 533 height 34
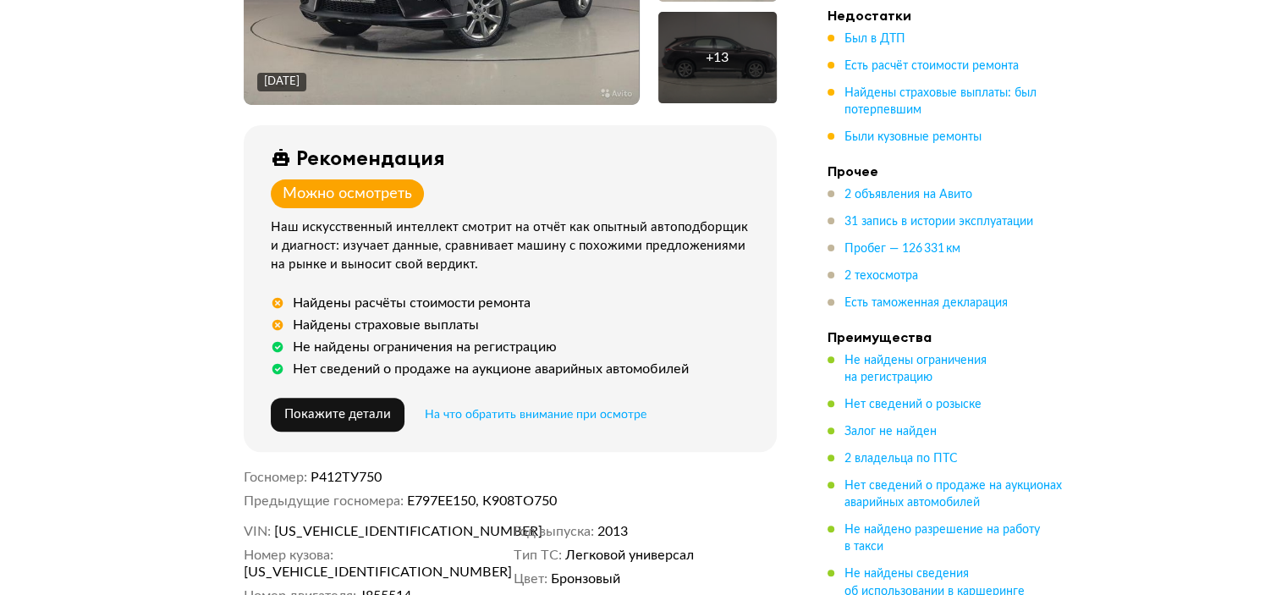
scroll to position [694, 0]
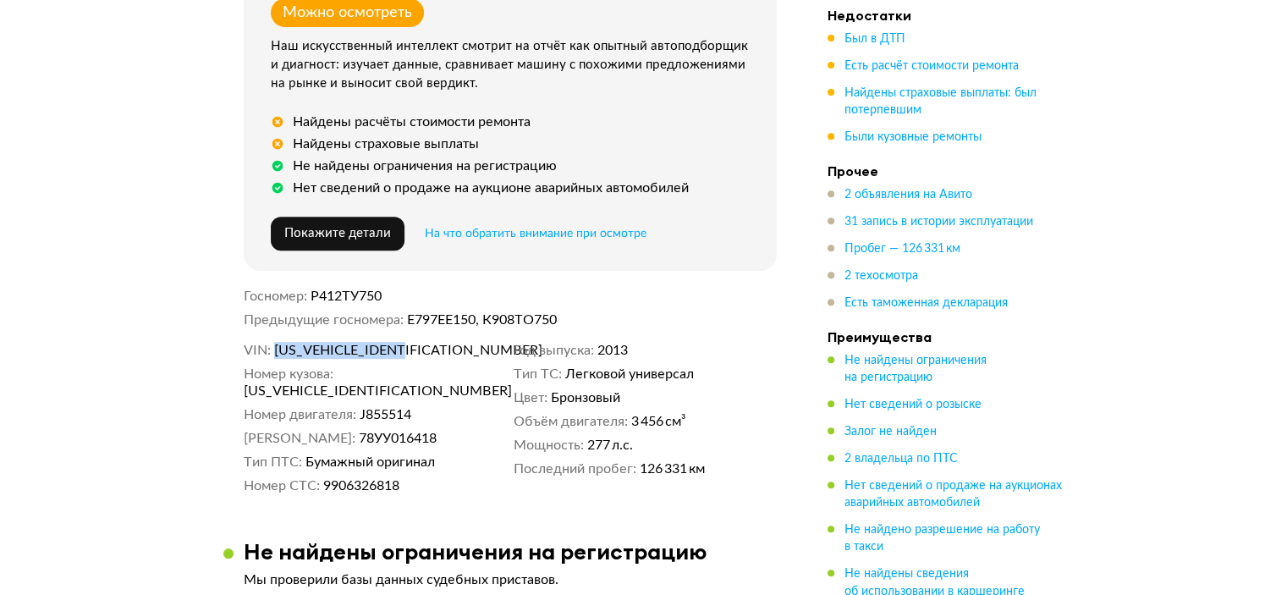
drag, startPoint x: 308, startPoint y: 343, endPoint x: 417, endPoint y: 343, distance: 109.2
click at [417, 343] on dd "[US_VEHICLE_IDENTIFICATION_NUMBER]" at bounding box center [390, 350] width 233 height 17
copy span "[US_VEHICLE_IDENTIFICATION_NUMBER]"
